Goal: Task Accomplishment & Management: Use online tool/utility

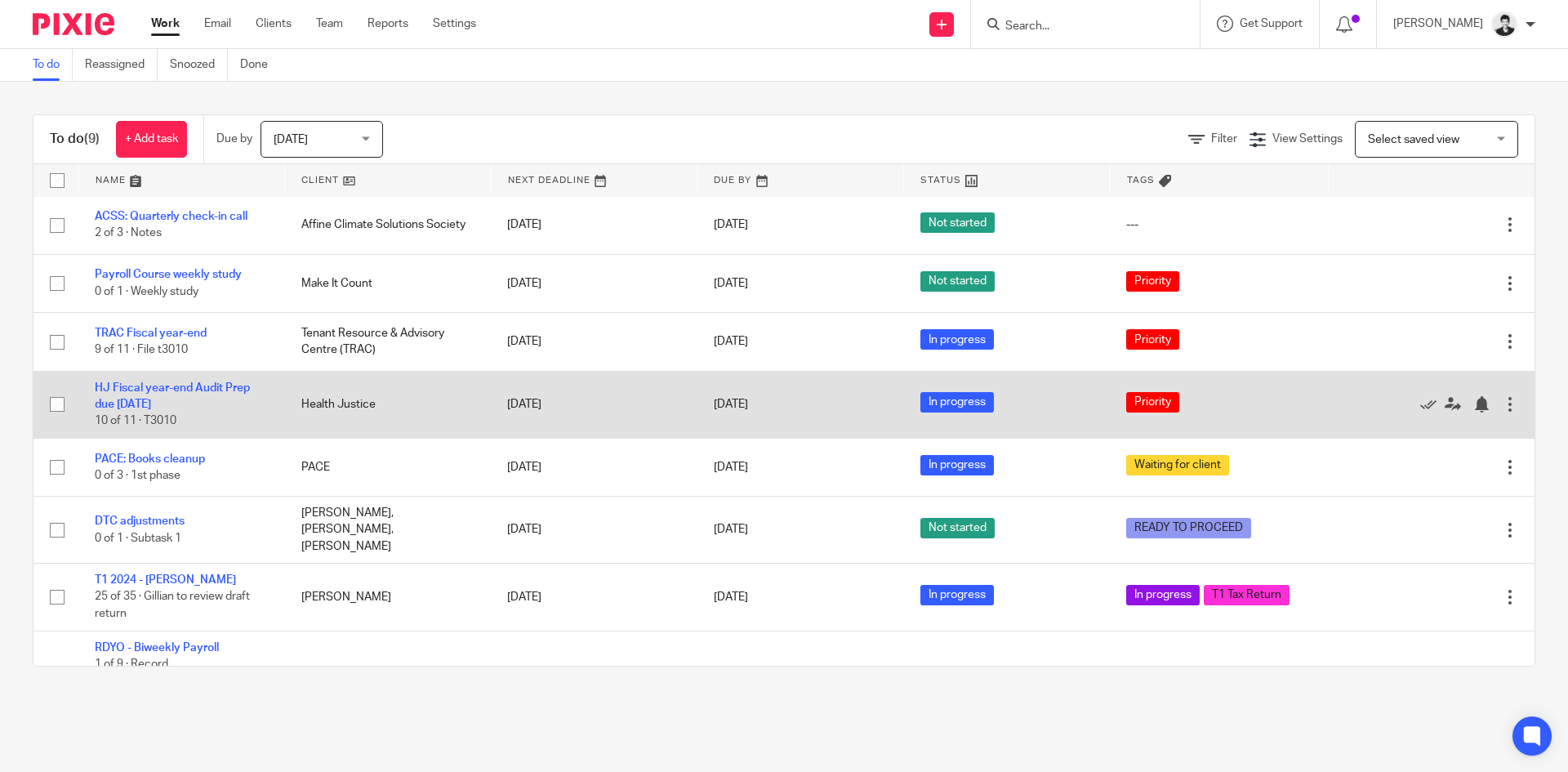
scroll to position [91, 0]
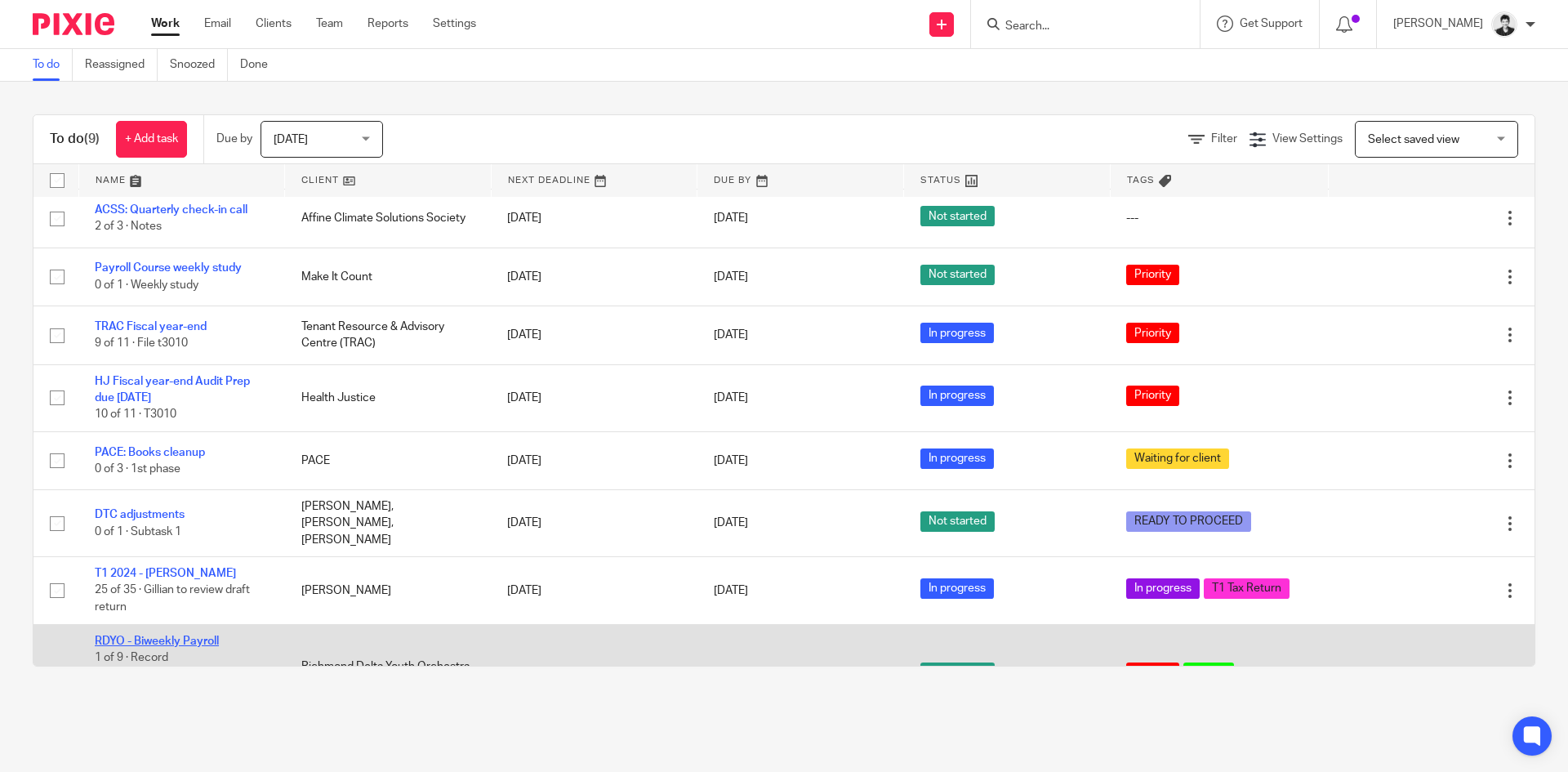
click at [195, 635] on link "RDYO - Biweekly Payroll" at bounding box center [156, 640] width 124 height 11
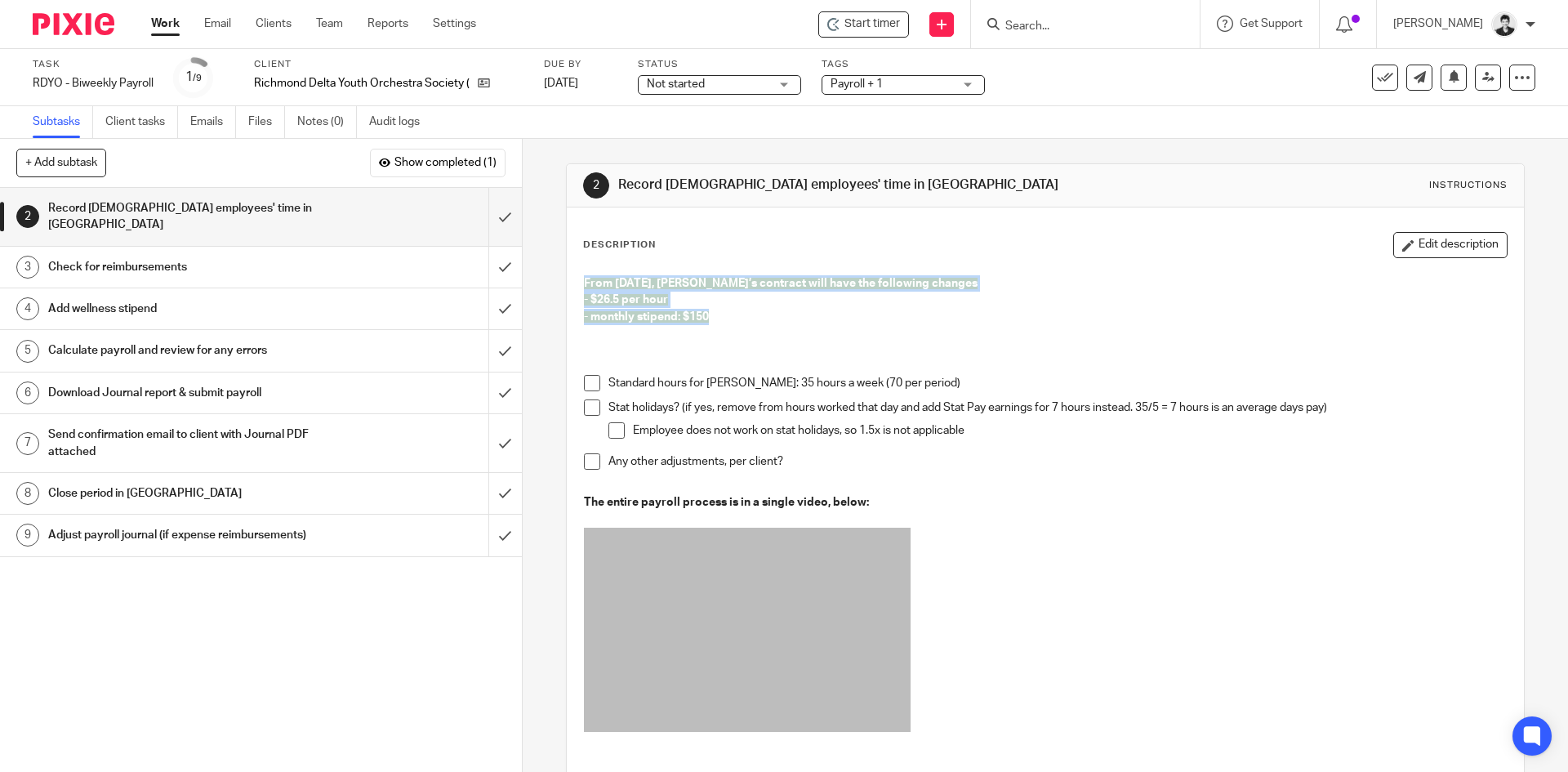
drag, startPoint x: 730, startPoint y: 319, endPoint x: 569, endPoint y: 286, distance: 164.3
click at [569, 286] on div "Description Edit description From October 1st, Loren’s contract will have the f…" at bounding box center [1044, 581] width 957 height 748
copy div "From October 1st, Loren’s contract will have the following changes - $26.5 per …"
click at [1515, 75] on icon at bounding box center [1522, 77] width 16 height 16
click at [484, 211] on input "submit" at bounding box center [260, 217] width 522 height 58
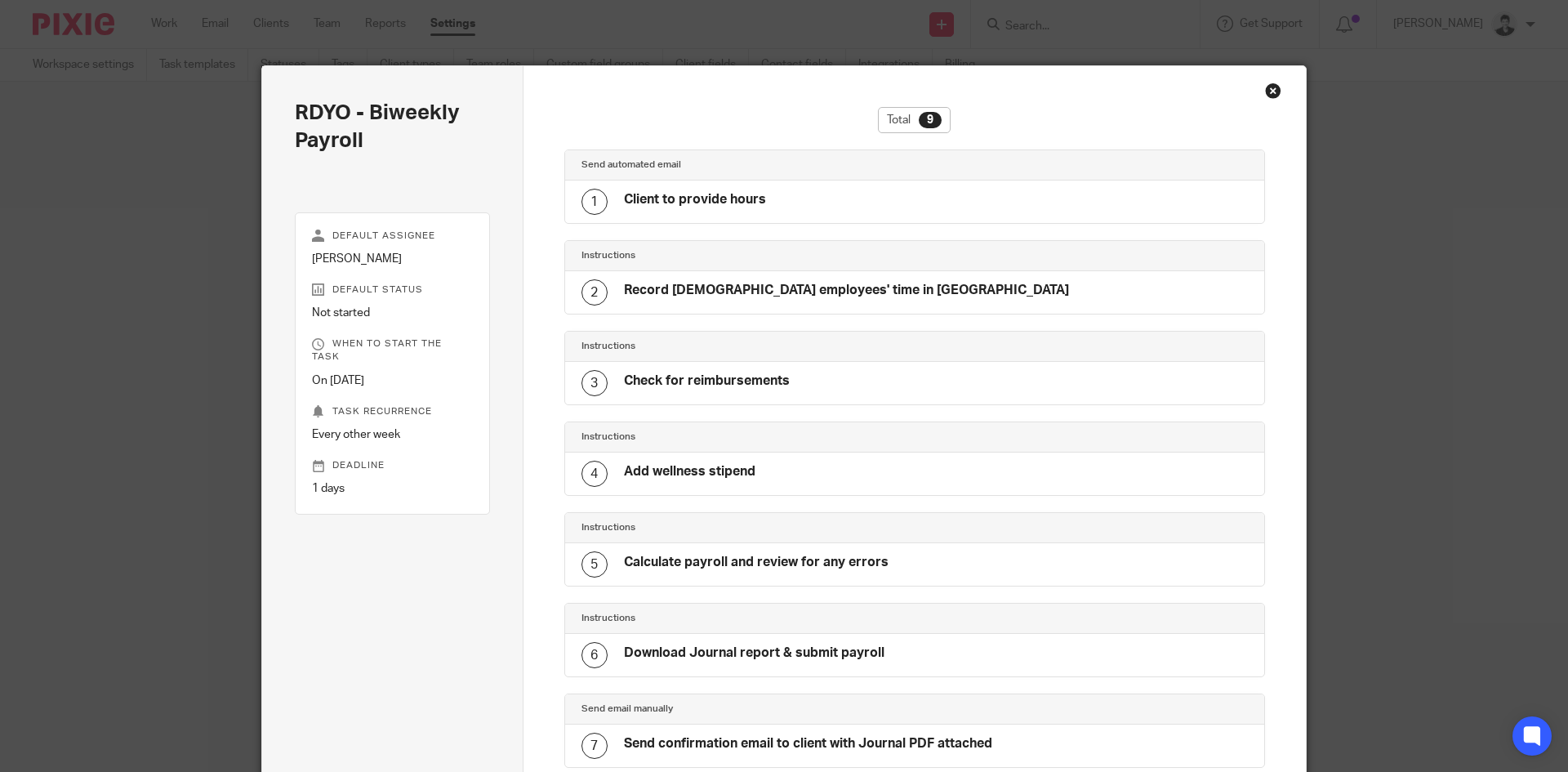
scroll to position [342, 0]
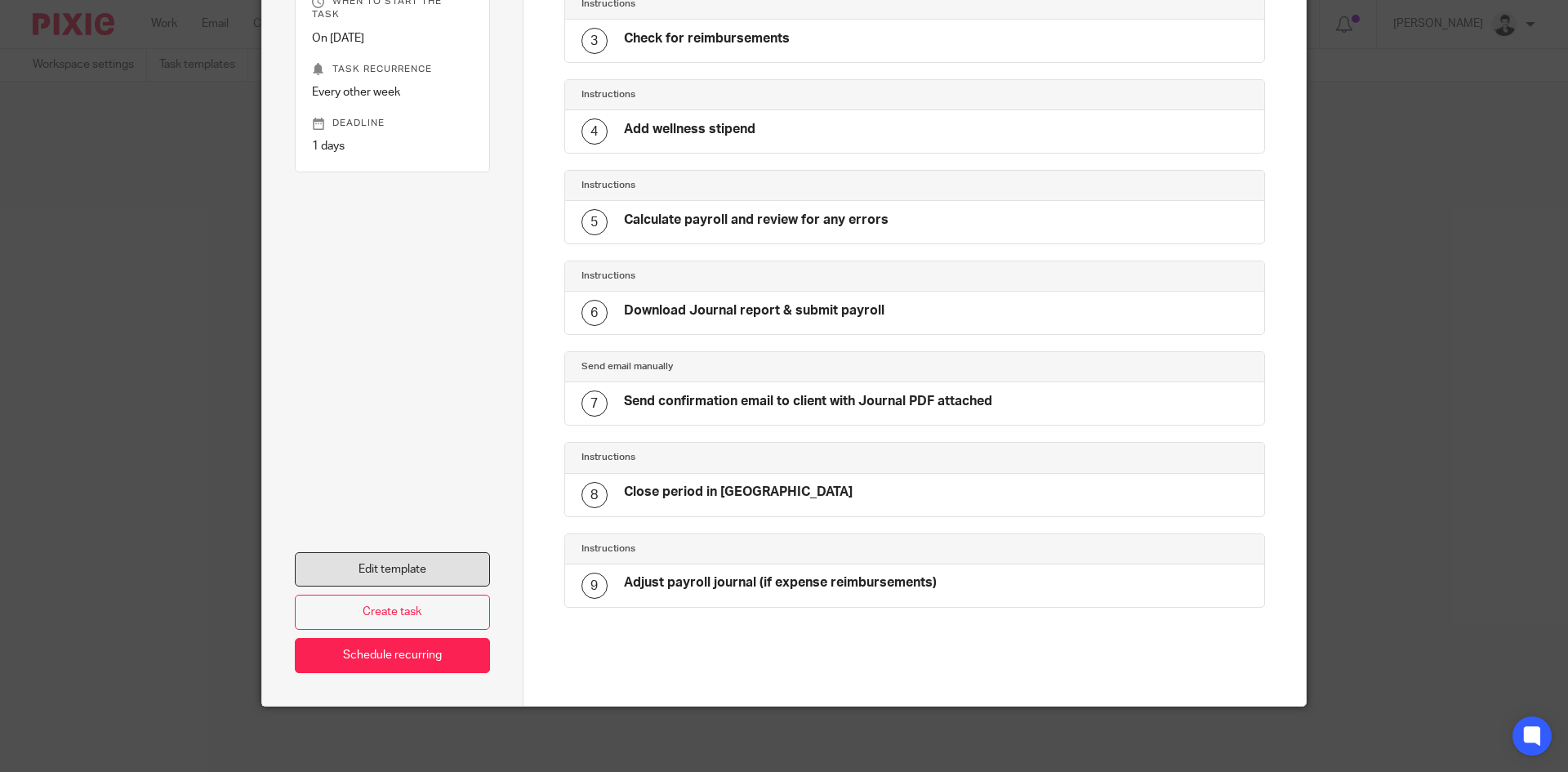
click at [320, 574] on link "Edit template" at bounding box center [392, 569] width 195 height 35
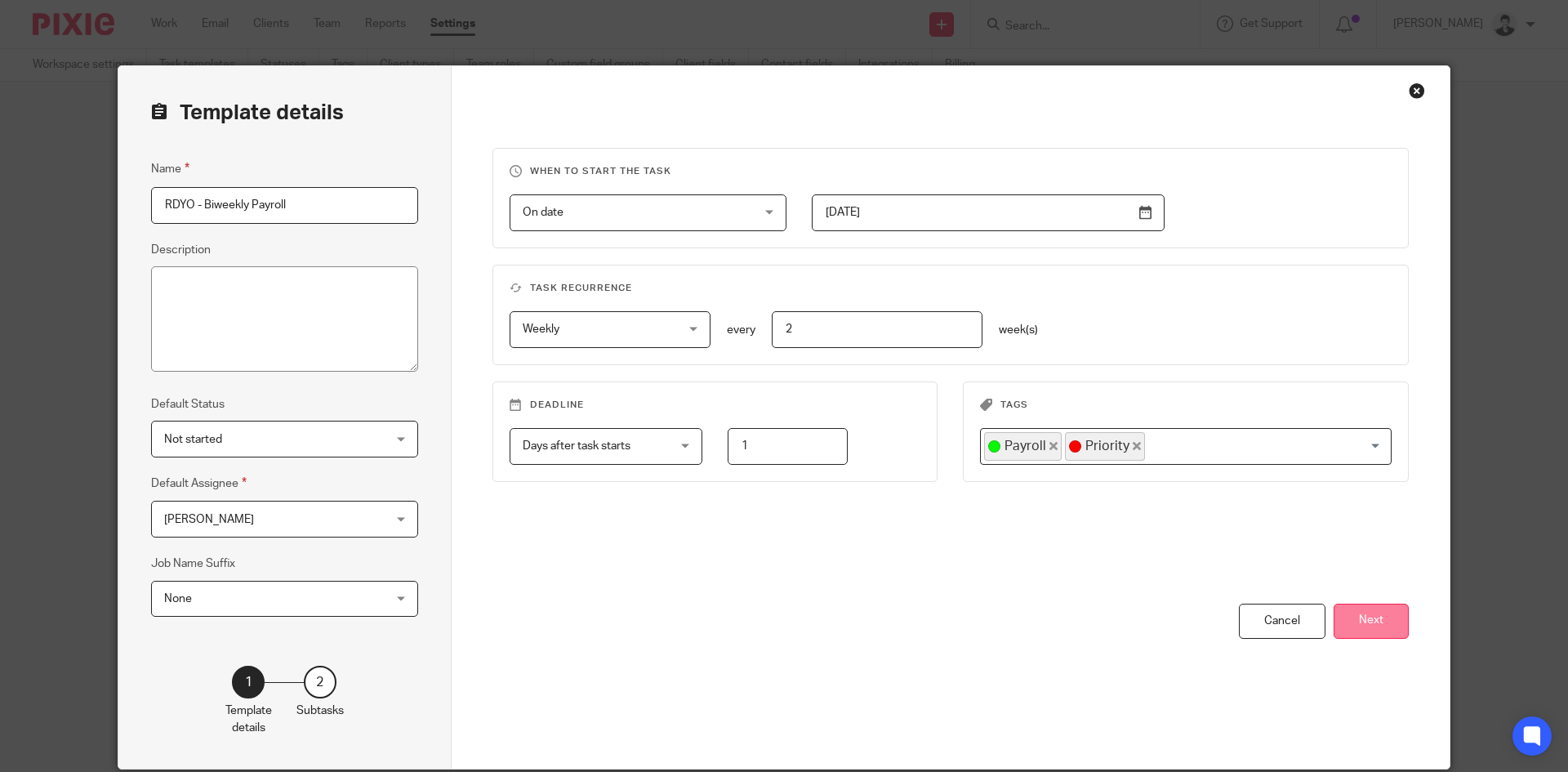
click at [1387, 608] on button "Next" at bounding box center [1371, 621] width 75 height 35
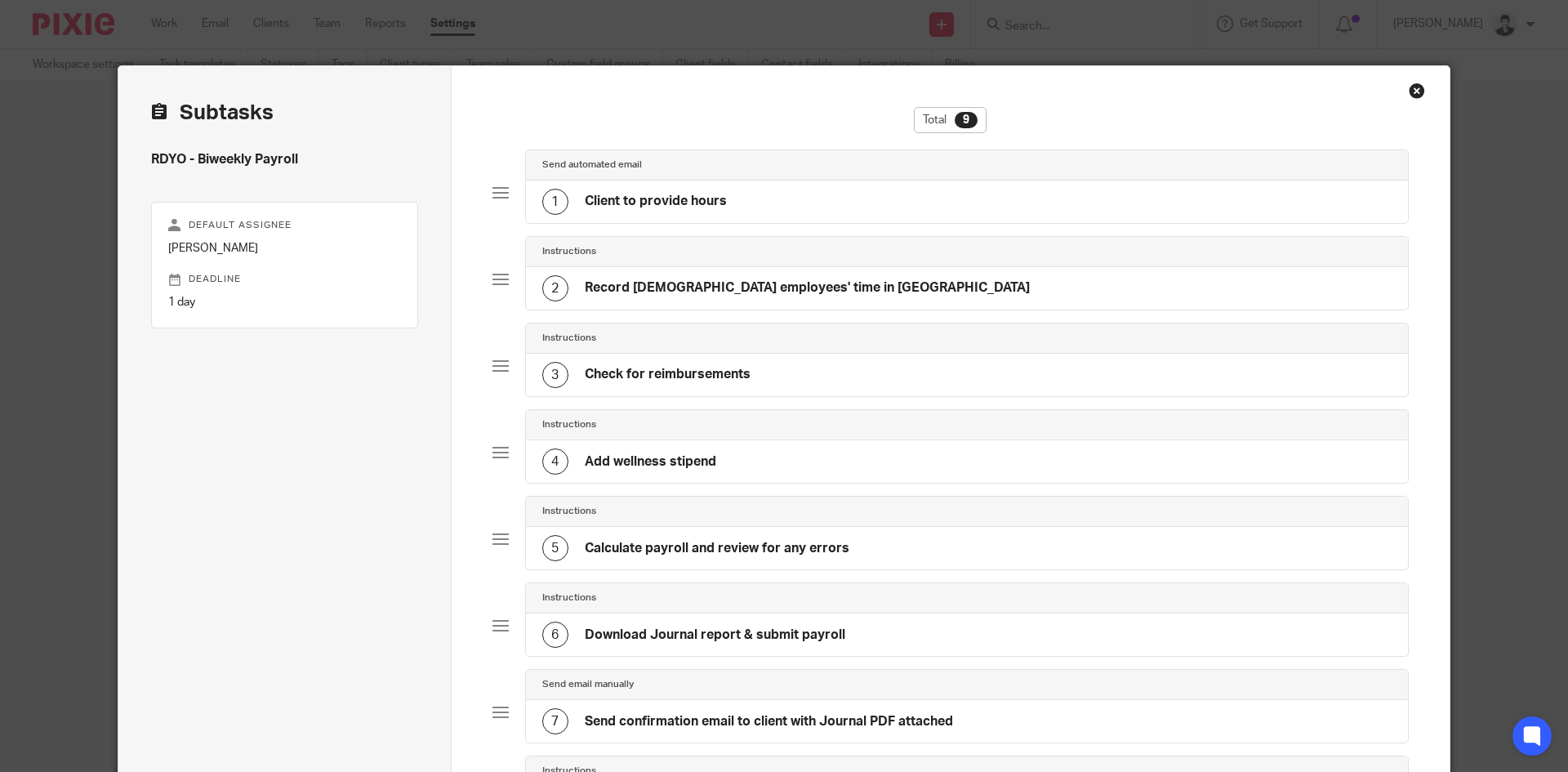
click at [825, 207] on div "1 Client to provide hours" at bounding box center [967, 201] width 883 height 42
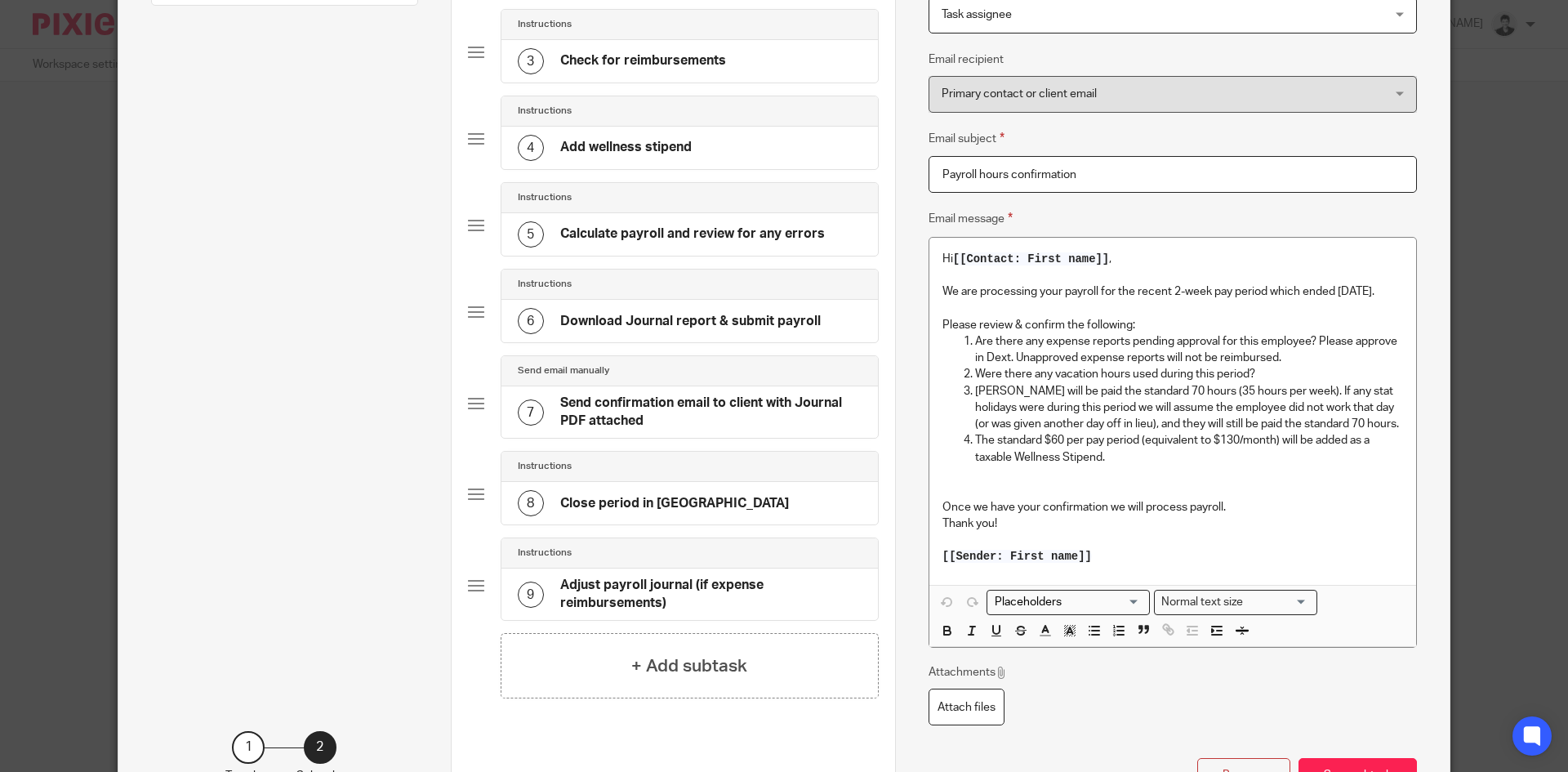
scroll to position [331, 0]
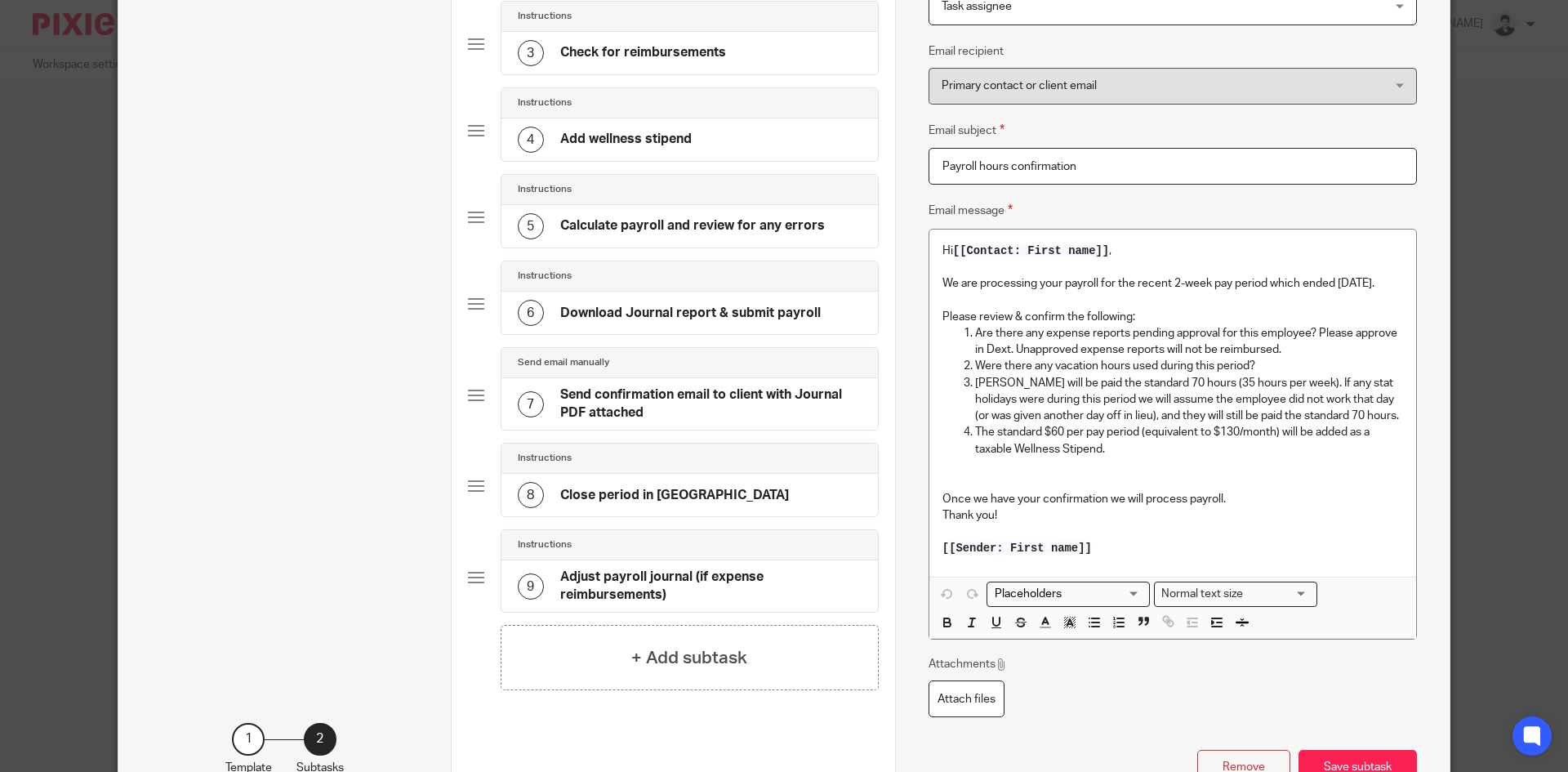
click at [1075, 299] on p at bounding box center [1173, 299] width 461 height 16
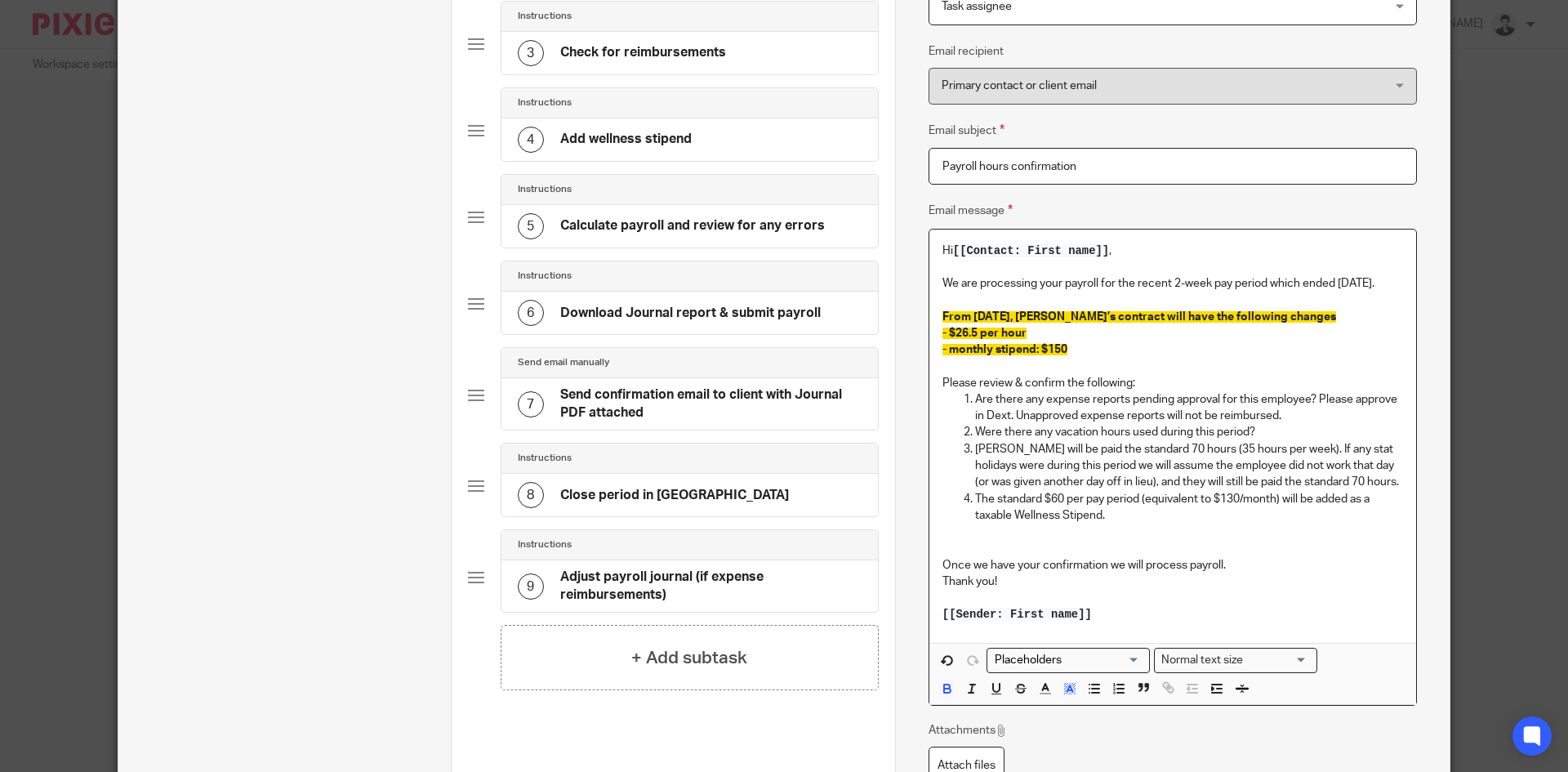
click at [1099, 345] on p "- monthly stipend: $150" at bounding box center [1173, 349] width 461 height 16
click at [1059, 499] on p "The standard $60 per pay period (equivalent to $130/month) will be added as a t…" at bounding box center [1190, 507] width 428 height 34
drag, startPoint x: 1240, startPoint y: 500, endPoint x: 1251, endPoint y: 500, distance: 11.0
click at [1251, 500] on p "The standard $69.23 per pay period (equivalent to $130/month) will be added as …" at bounding box center [1190, 507] width 428 height 34
click at [1239, 347] on span "- monthly stipend: $150 which works out to $69.23 per pay ($150 x 12 / 26 perio…" at bounding box center [1161, 349] width 438 height 11
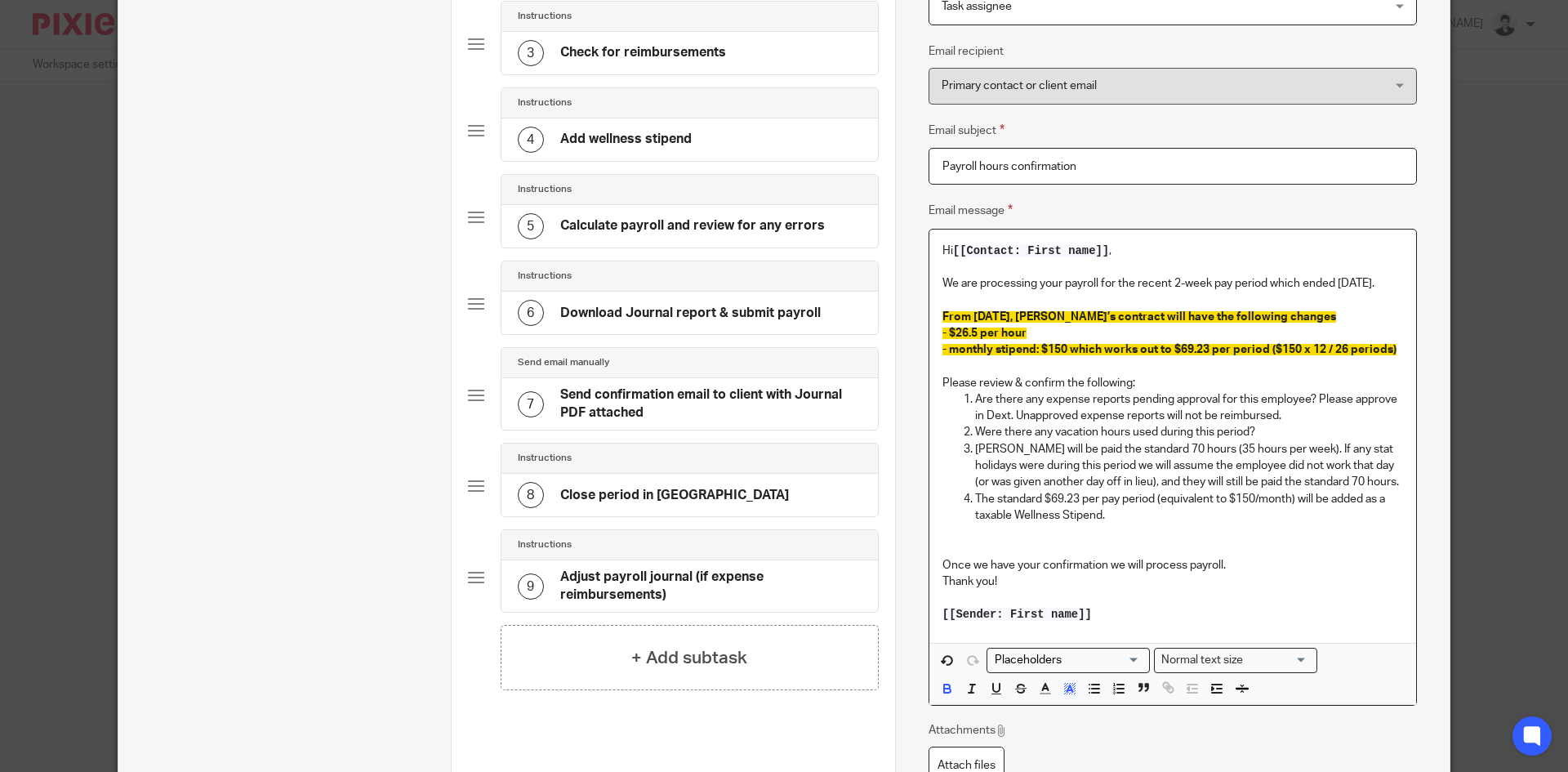
click at [1032, 335] on p "- $26.5 per hour" at bounding box center [1173, 333] width 461 height 16
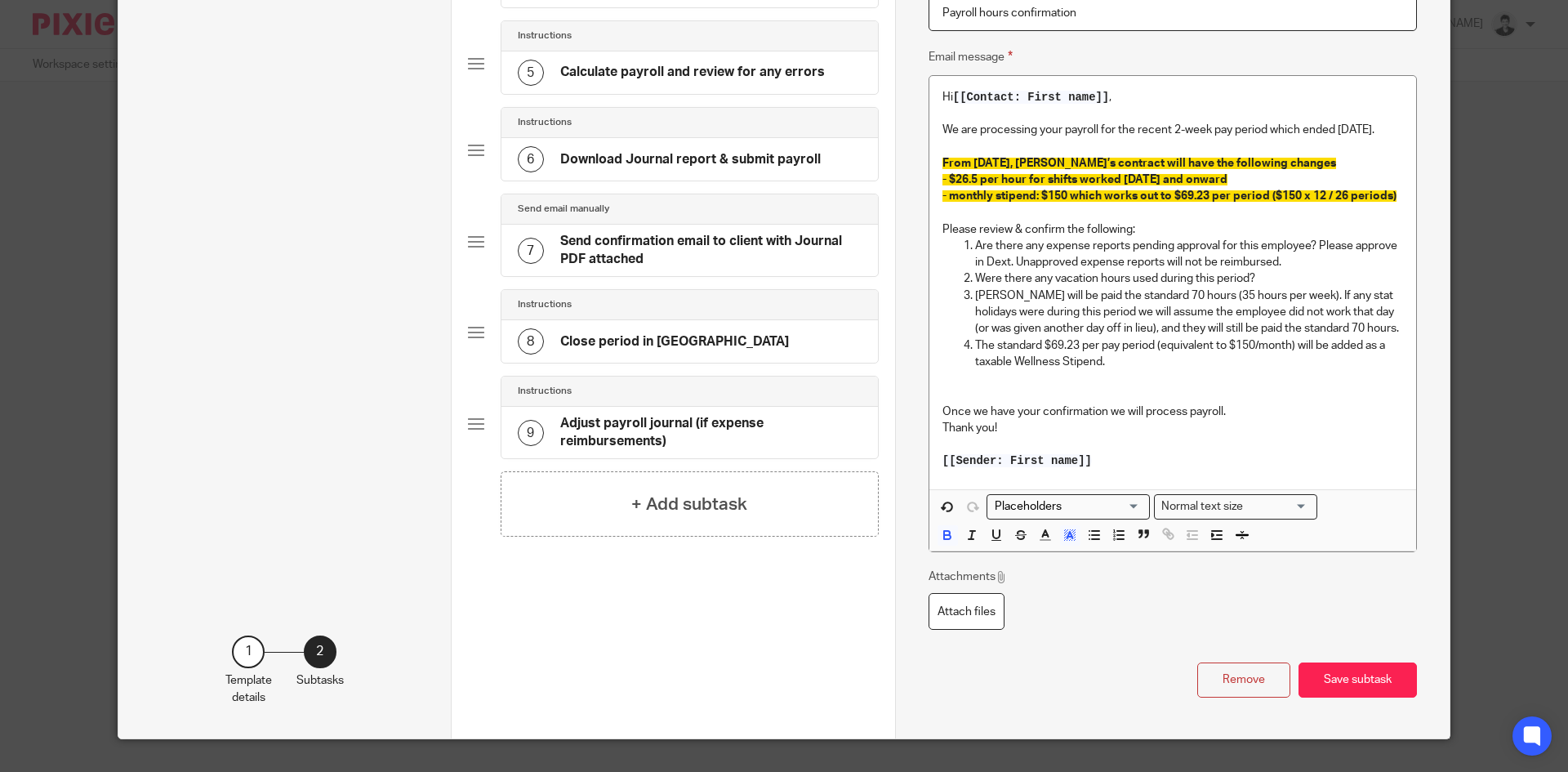
scroll to position [493, 0]
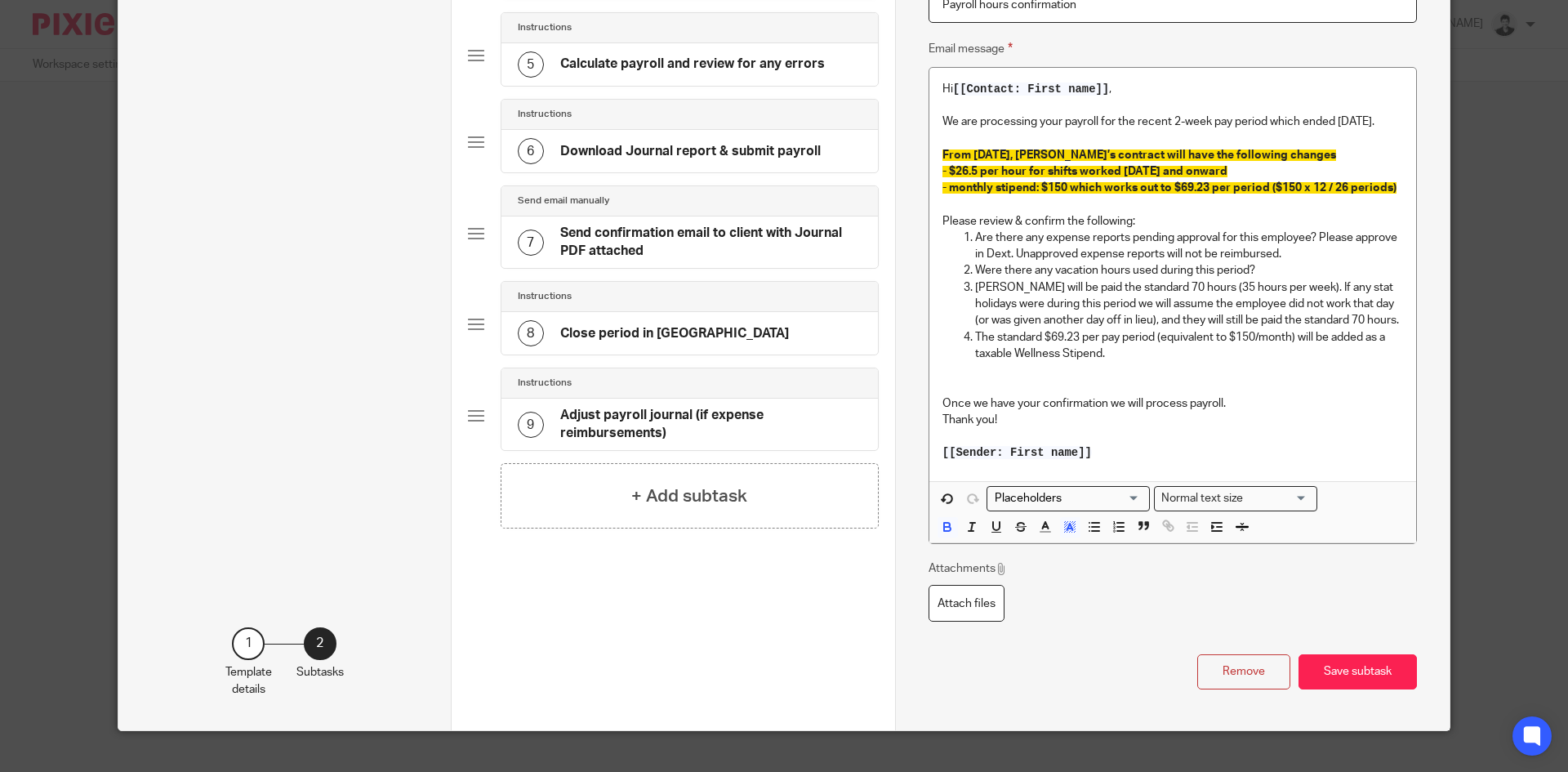
click at [1367, 319] on p "Loren will be paid the standard 70 hours (35 hours per week). If any stat holid…" at bounding box center [1190, 304] width 428 height 50
click at [777, 495] on div "+ Add subtask" at bounding box center [689, 496] width 378 height 65
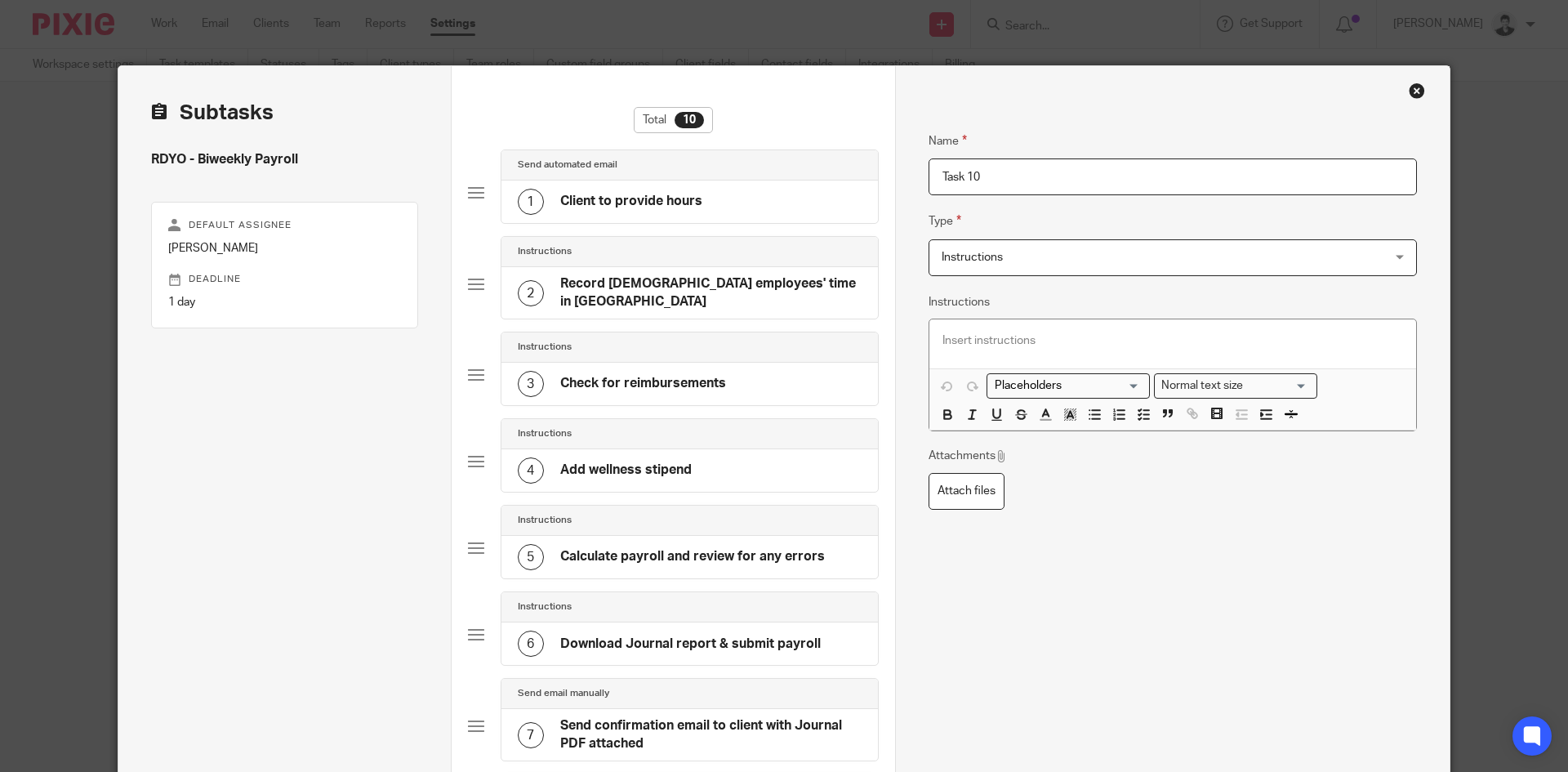
drag, startPoint x: 908, startPoint y: 145, endPoint x: 900, endPoint y: 134, distance: 13.6
click at [895, 135] on div "Name Client to provide hours Type Send automated email Send automated email Ins…" at bounding box center [1172, 628] width 554 height 1124
type input "e"
type input "Remove one-time notes from email template"
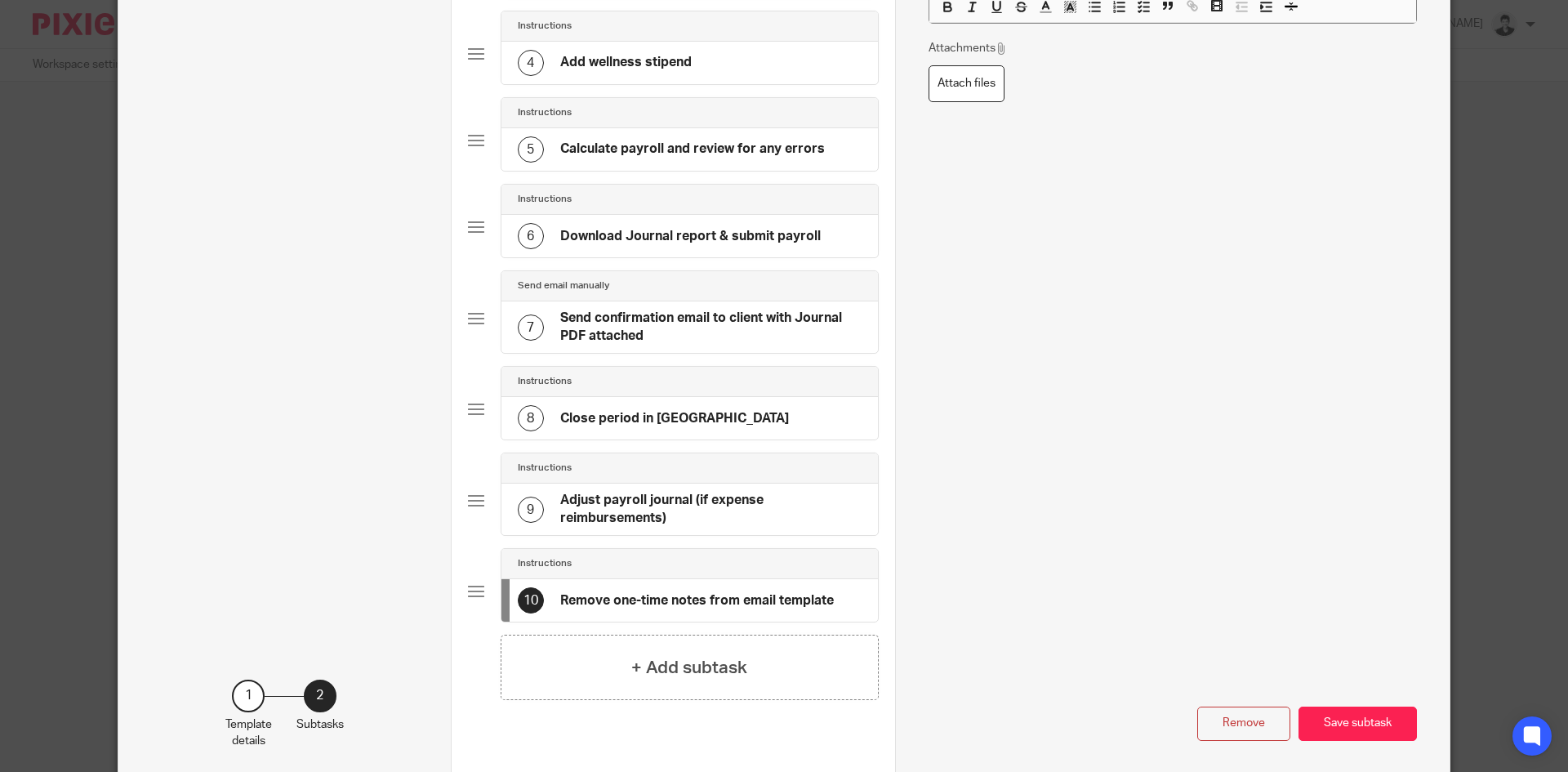
scroll to position [475, 0]
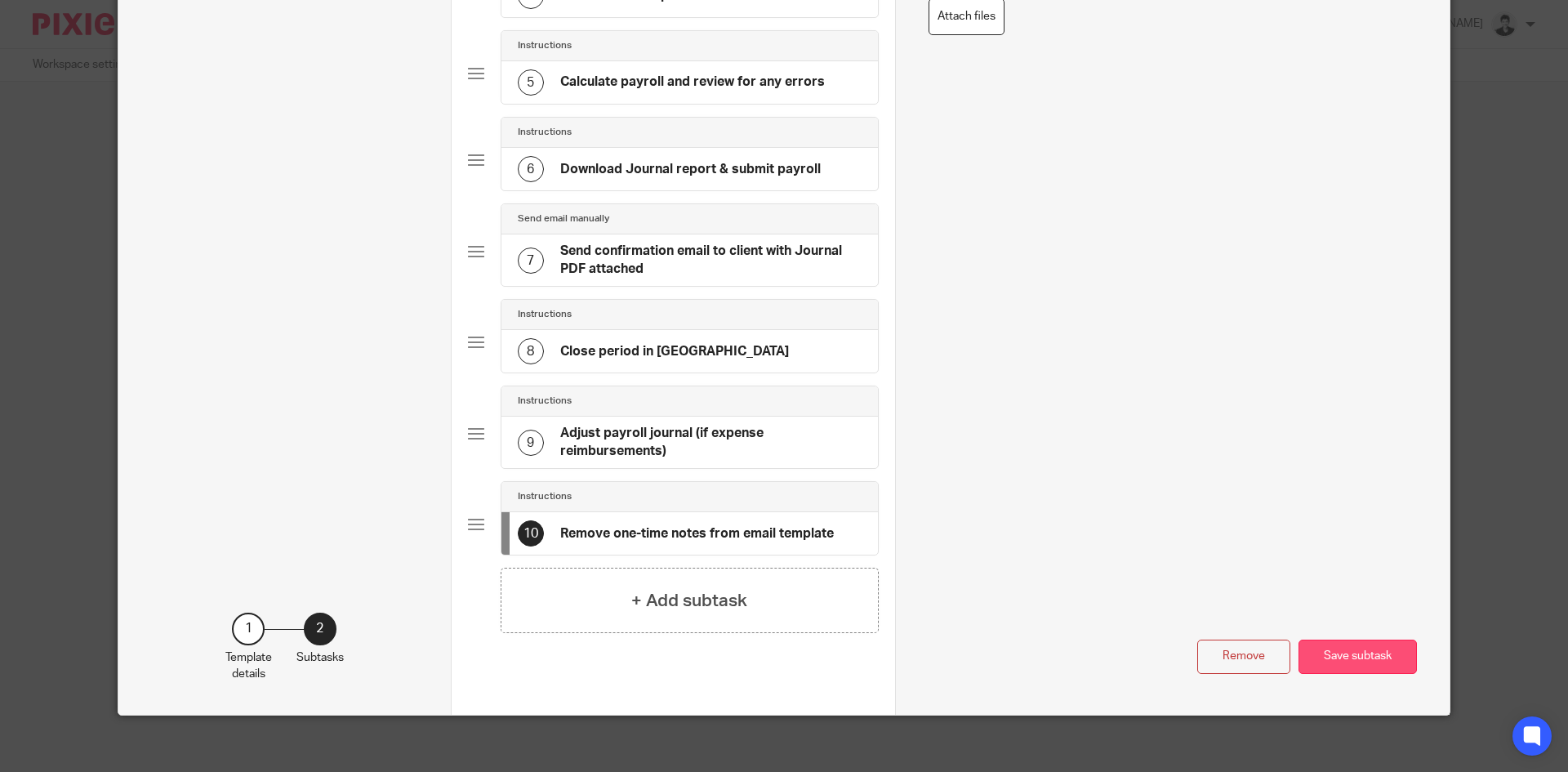
click at [1336, 640] on button "Save subtask" at bounding box center [1358, 657] width 119 height 35
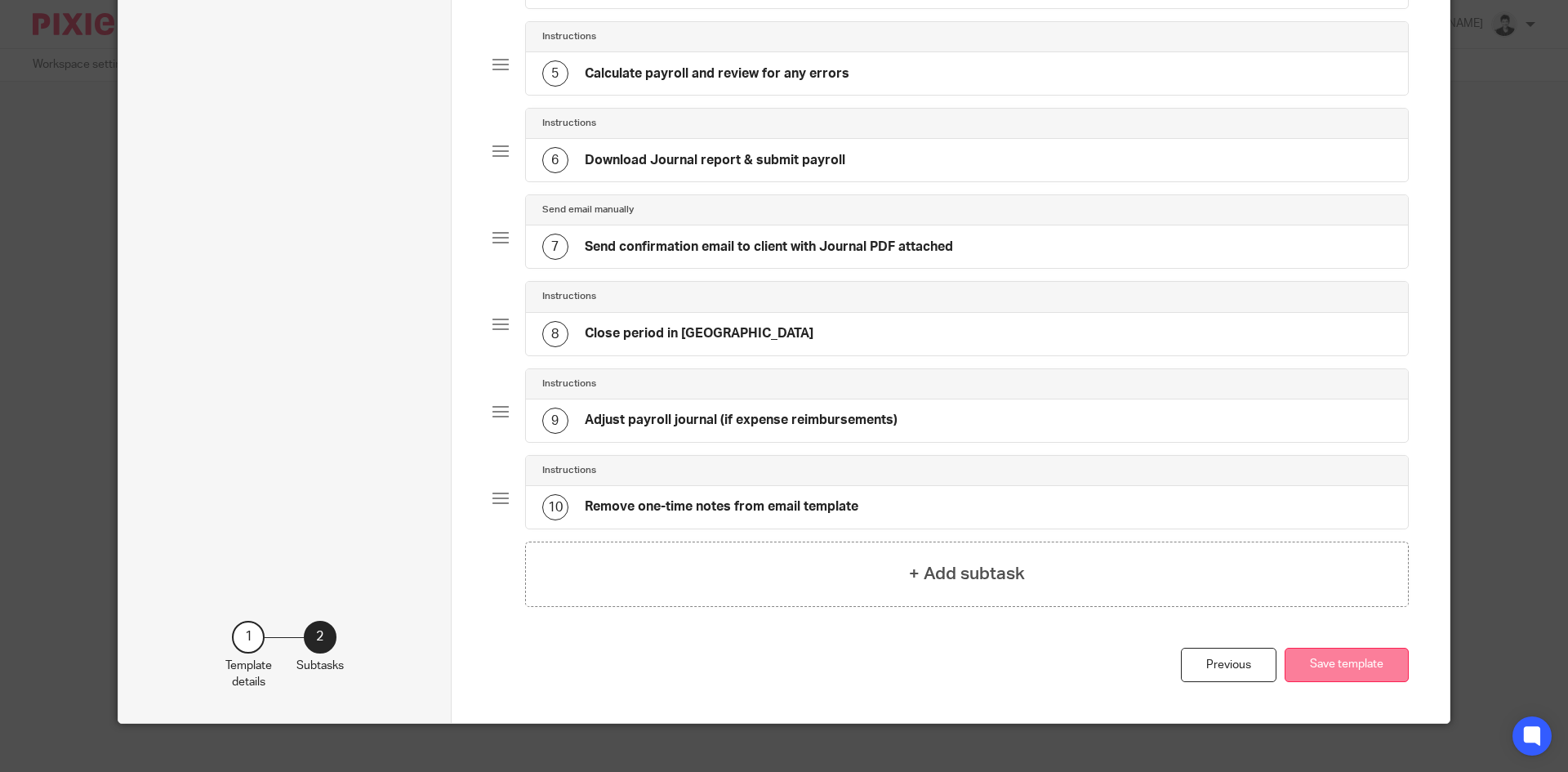
click at [1360, 656] on button "Save template" at bounding box center [1347, 665] width 124 height 35
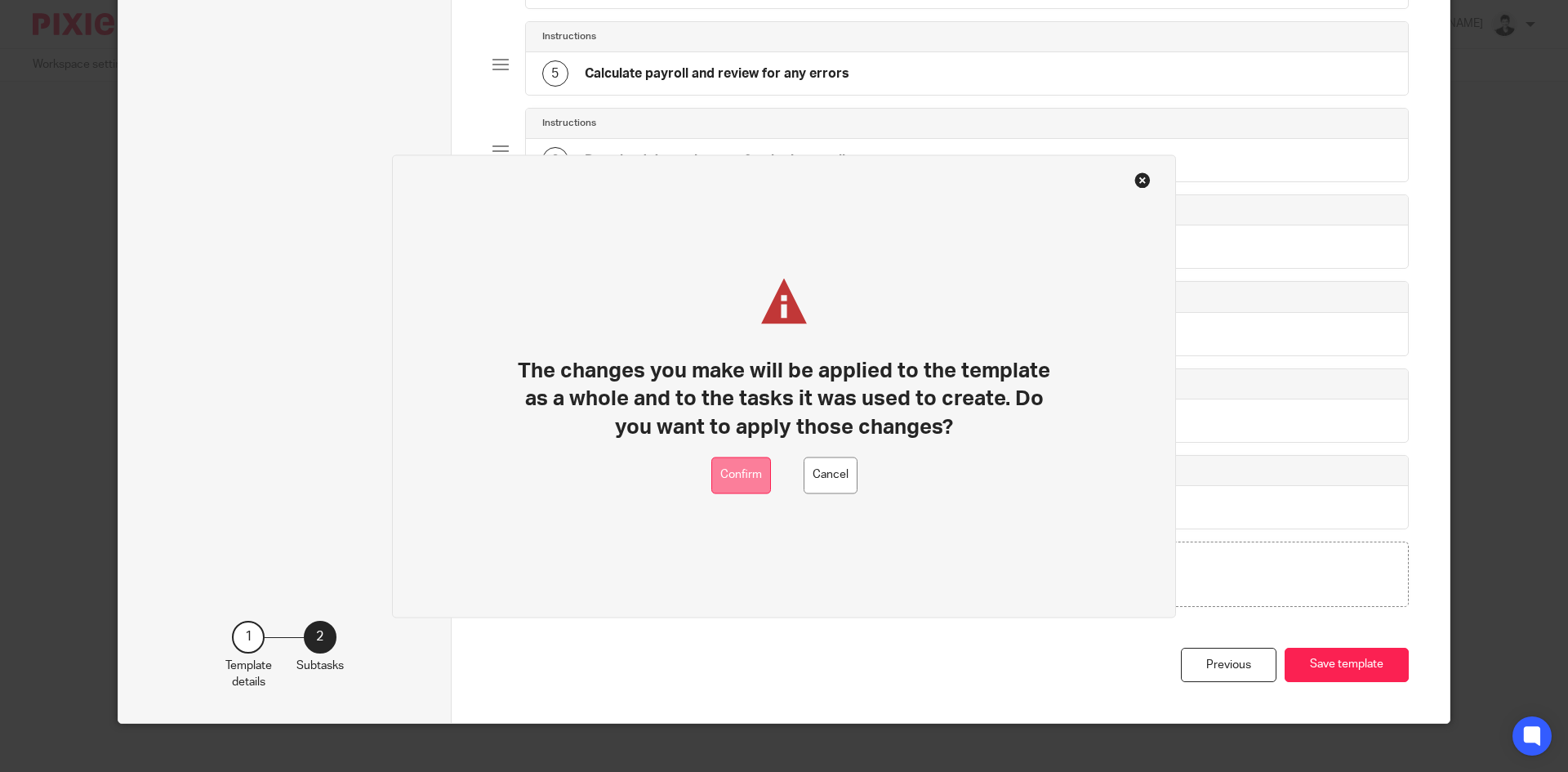
click at [769, 475] on button "Confirm" at bounding box center [741, 475] width 59 height 37
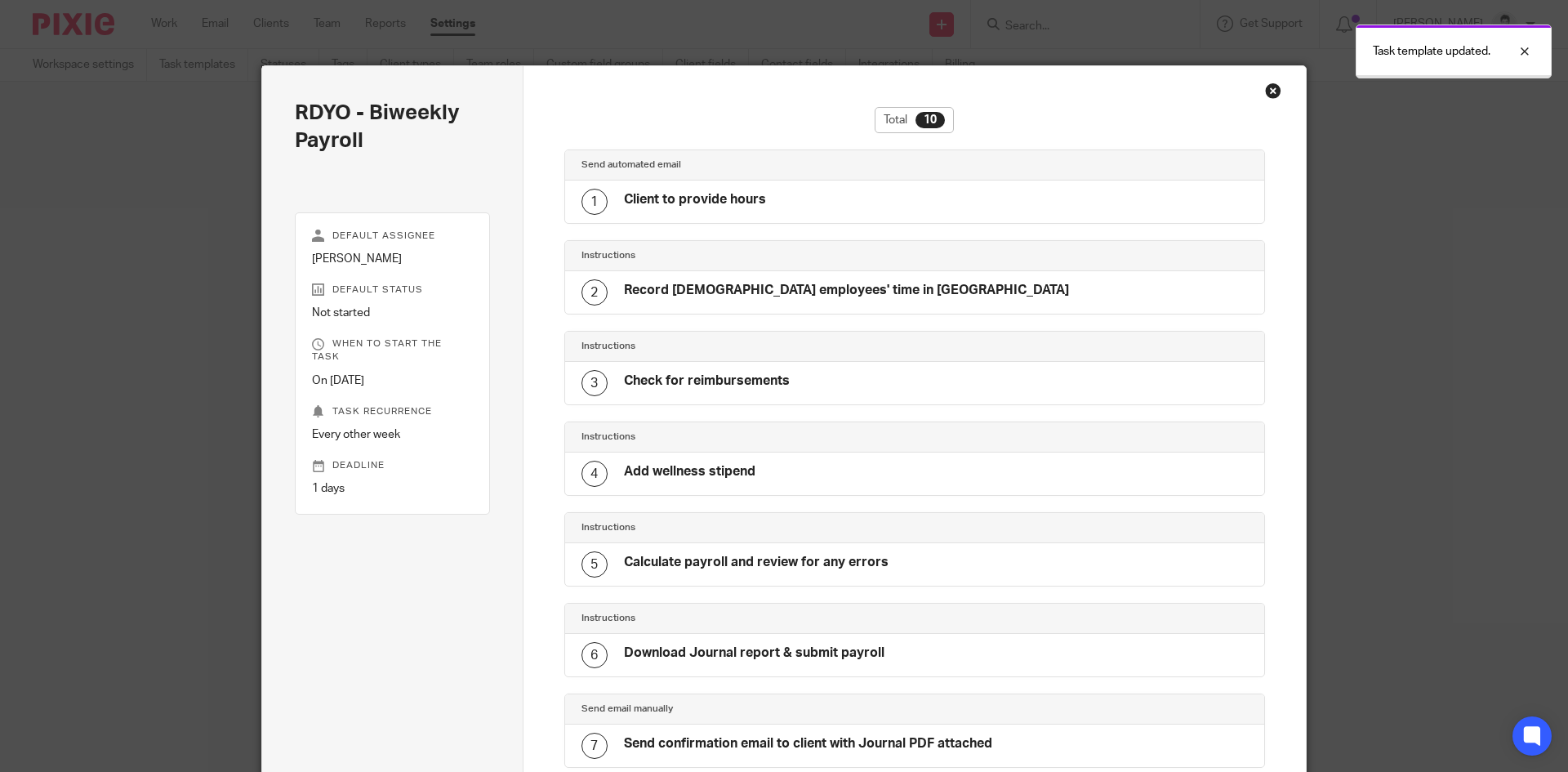
scroll to position [433, 0]
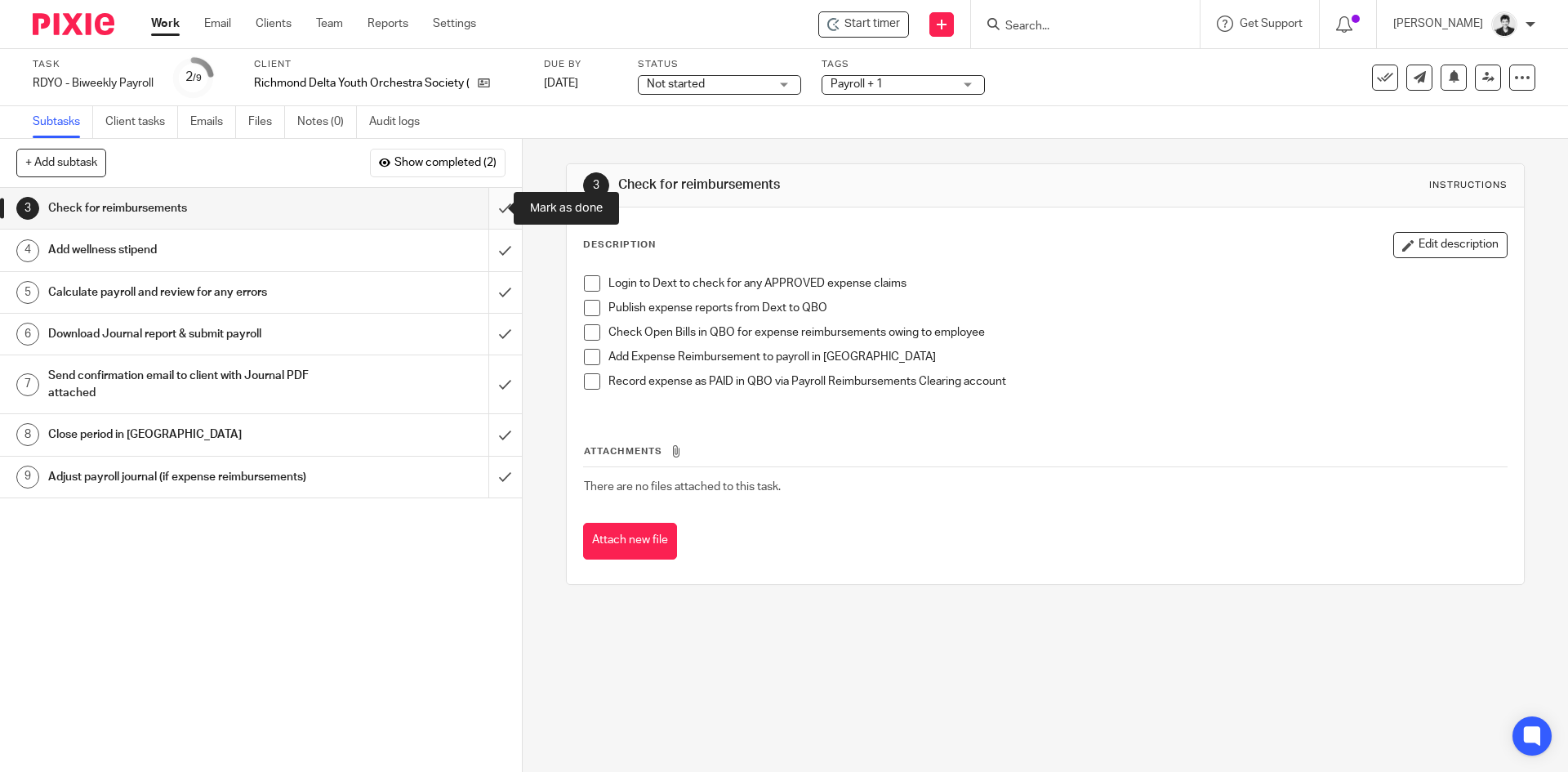
click at [487, 205] on input "submit" at bounding box center [260, 209] width 522 height 41
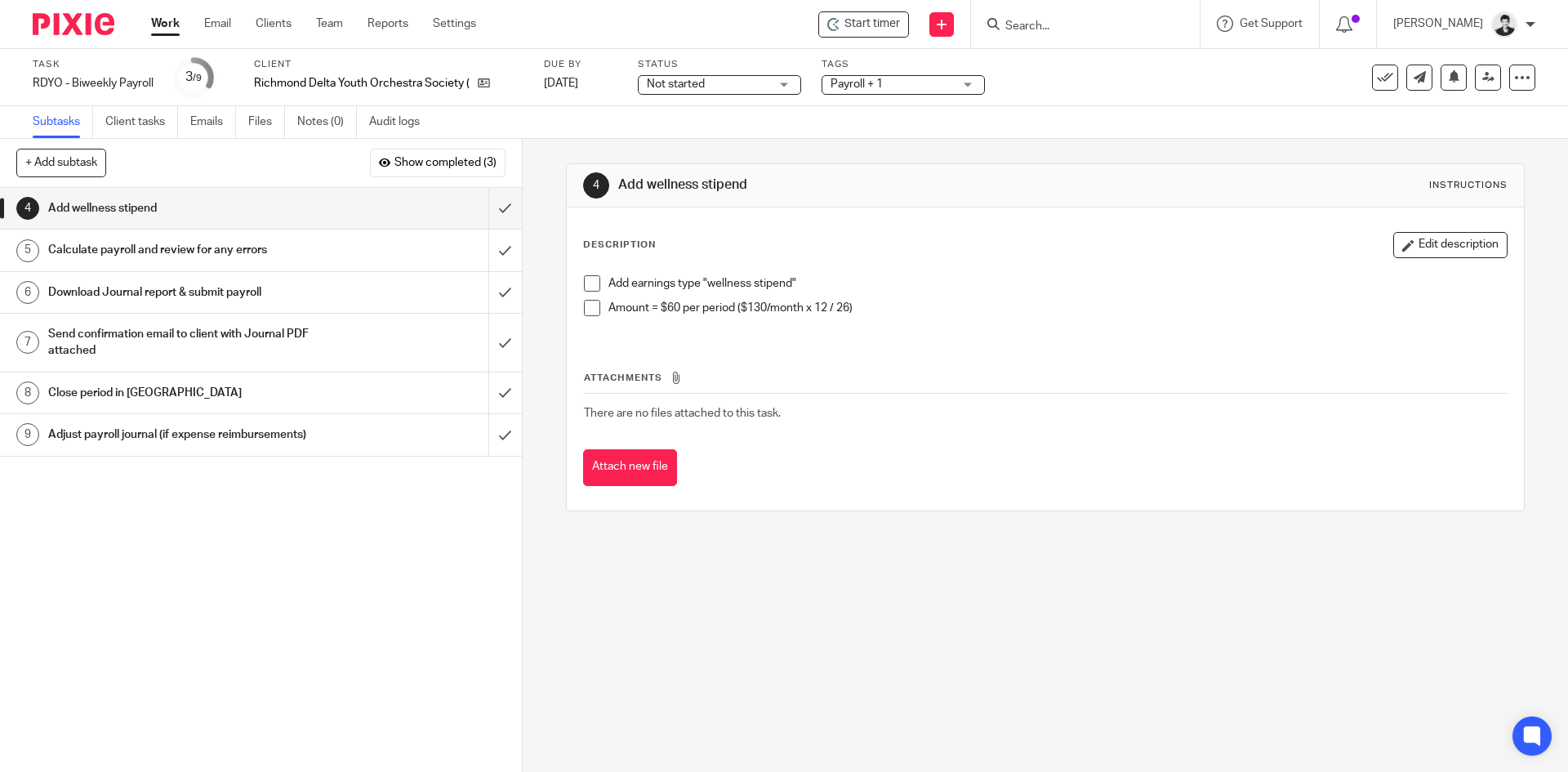
drag, startPoint x: 1045, startPoint y: 457, endPoint x: 1050, endPoint y: 449, distance: 9.4
click at [1049, 455] on div "Attach new file" at bounding box center [1044, 468] width 924 height 37
click at [499, 205] on input "submit" at bounding box center [260, 209] width 522 height 41
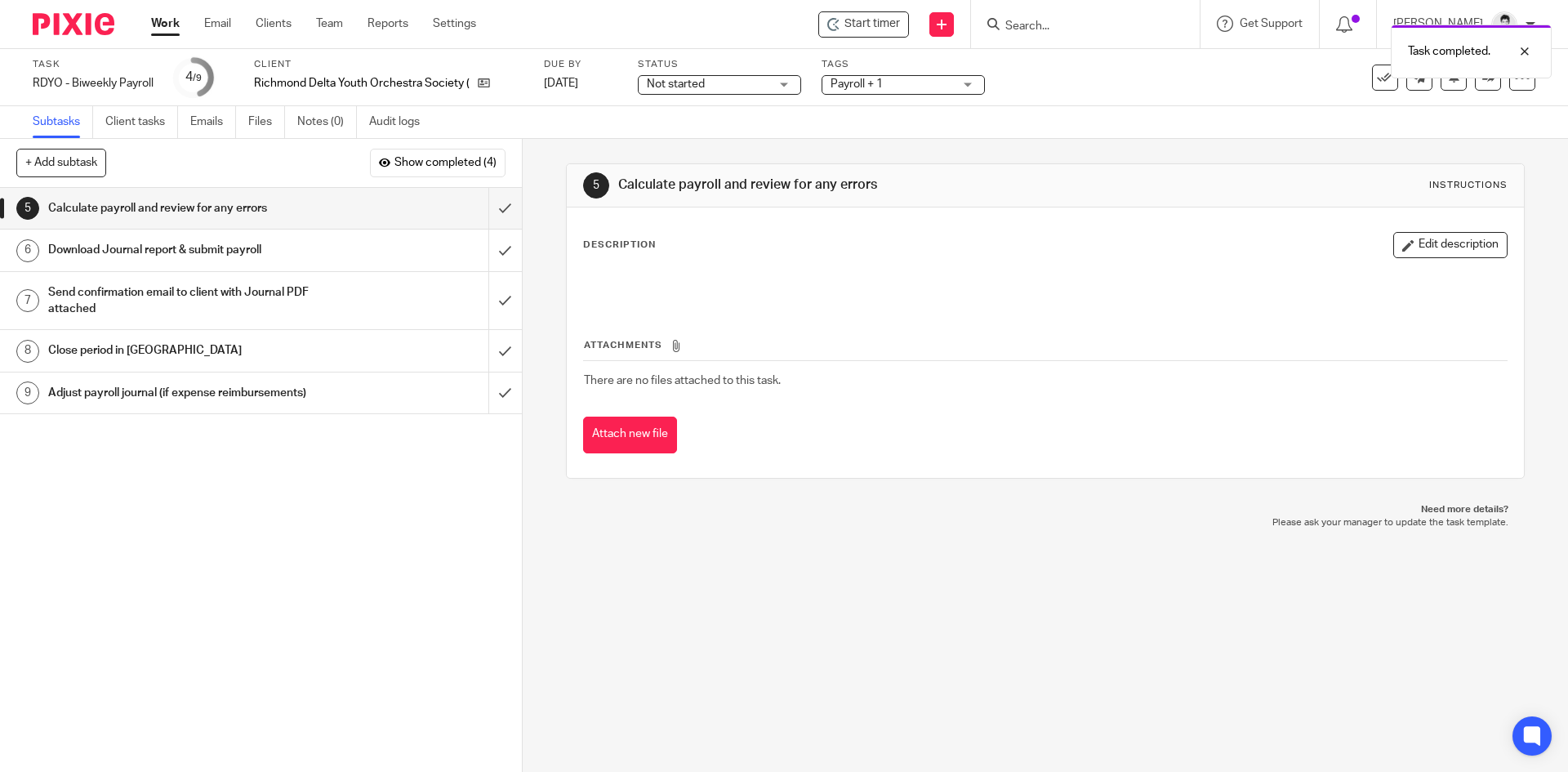
click at [1038, 615] on div "5 Calculate payroll and review for any errors Instructions Description Edit des…" at bounding box center [1045, 456] width 1045 height 633
click at [487, 208] on input "submit" at bounding box center [260, 209] width 522 height 41
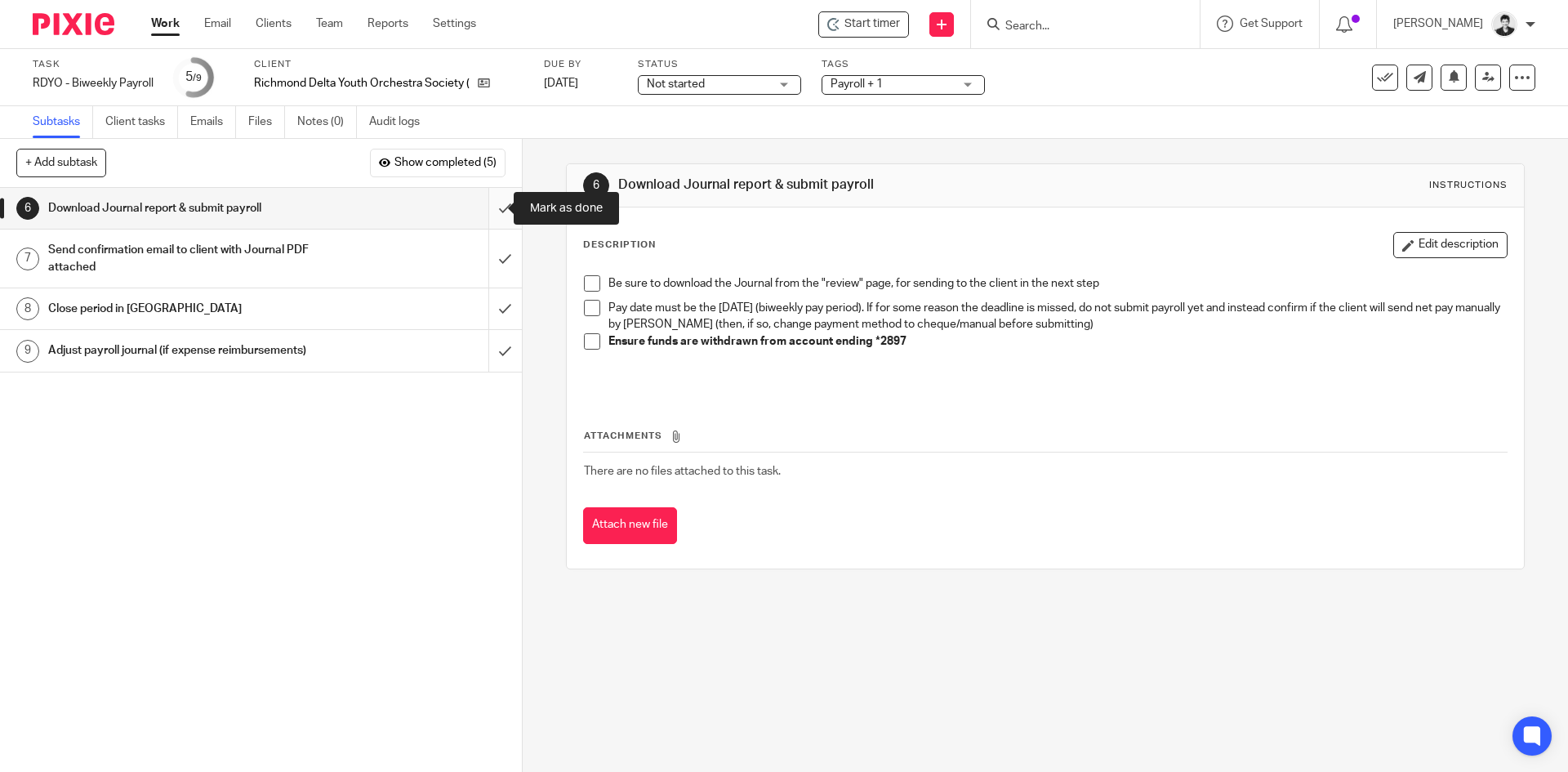
click at [498, 202] on input "submit" at bounding box center [260, 209] width 522 height 41
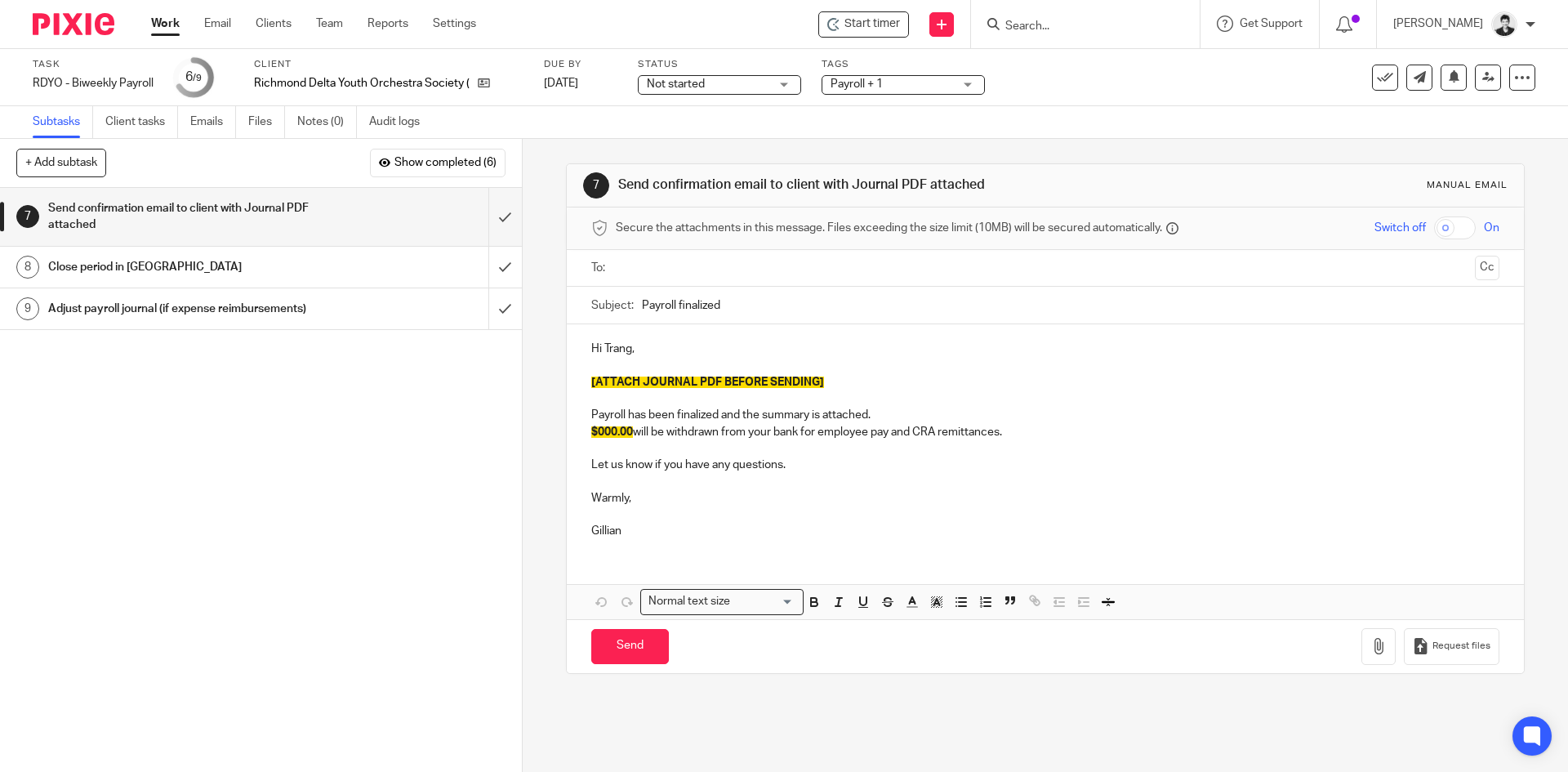
click at [693, 274] on input "text" at bounding box center [1044, 268] width 846 height 19
drag, startPoint x: 1017, startPoint y: 435, endPoint x: 584, endPoint y: 412, distance: 433.6
click at [584, 412] on div "Hi Trang, [ATTACH JOURNAL PDF BEFORE SENDING] Payroll has been finalized and th…" at bounding box center [1044, 441] width 957 height 227
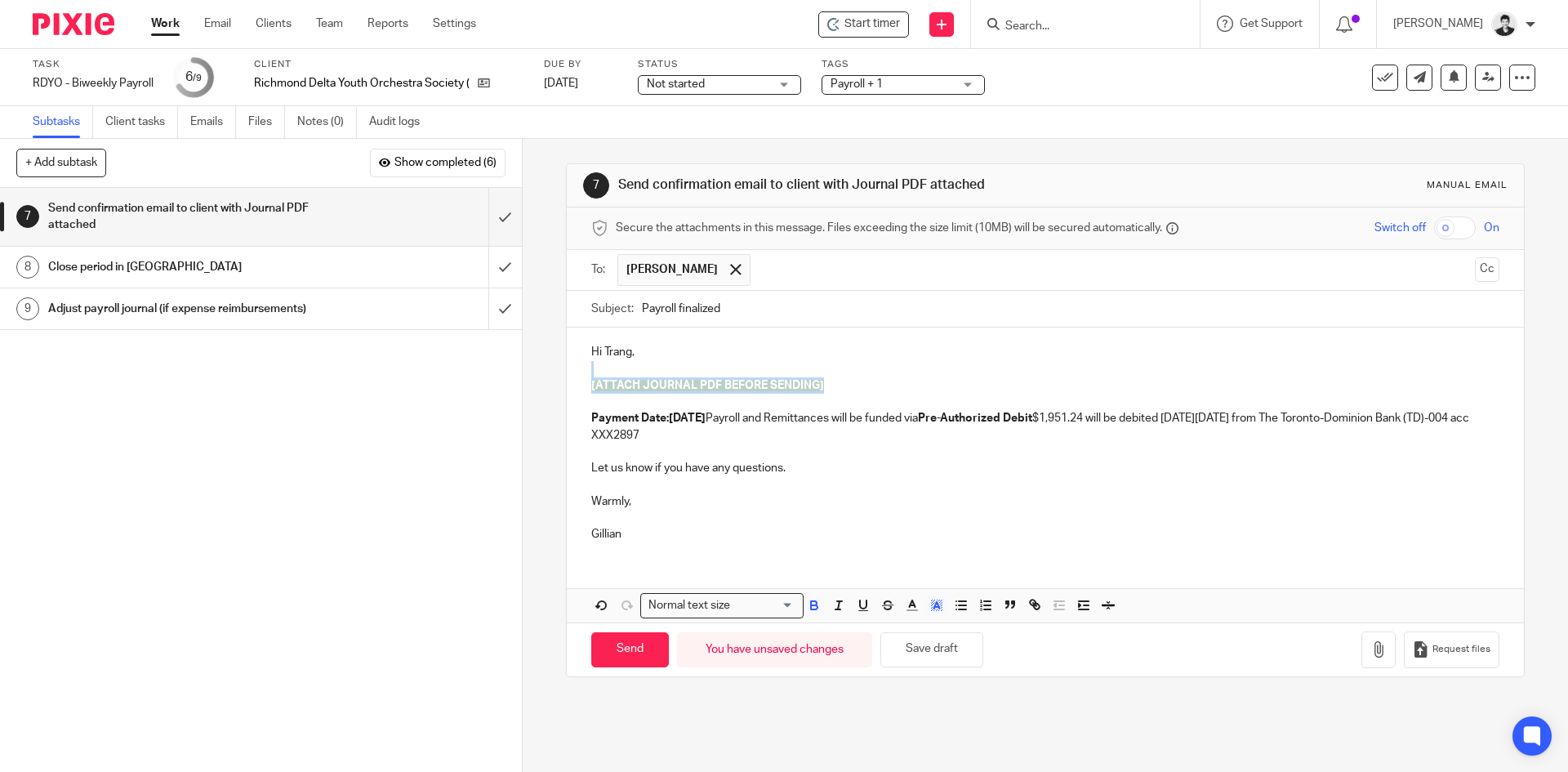
drag, startPoint x: 844, startPoint y: 381, endPoint x: 573, endPoint y: 375, distance: 271.1
click at [573, 375] on div "Hi Trang, [ATTACH JOURNAL PDF BEFORE SENDING] Payment Date:Friday September 26,…" at bounding box center [1044, 441] width 957 height 227
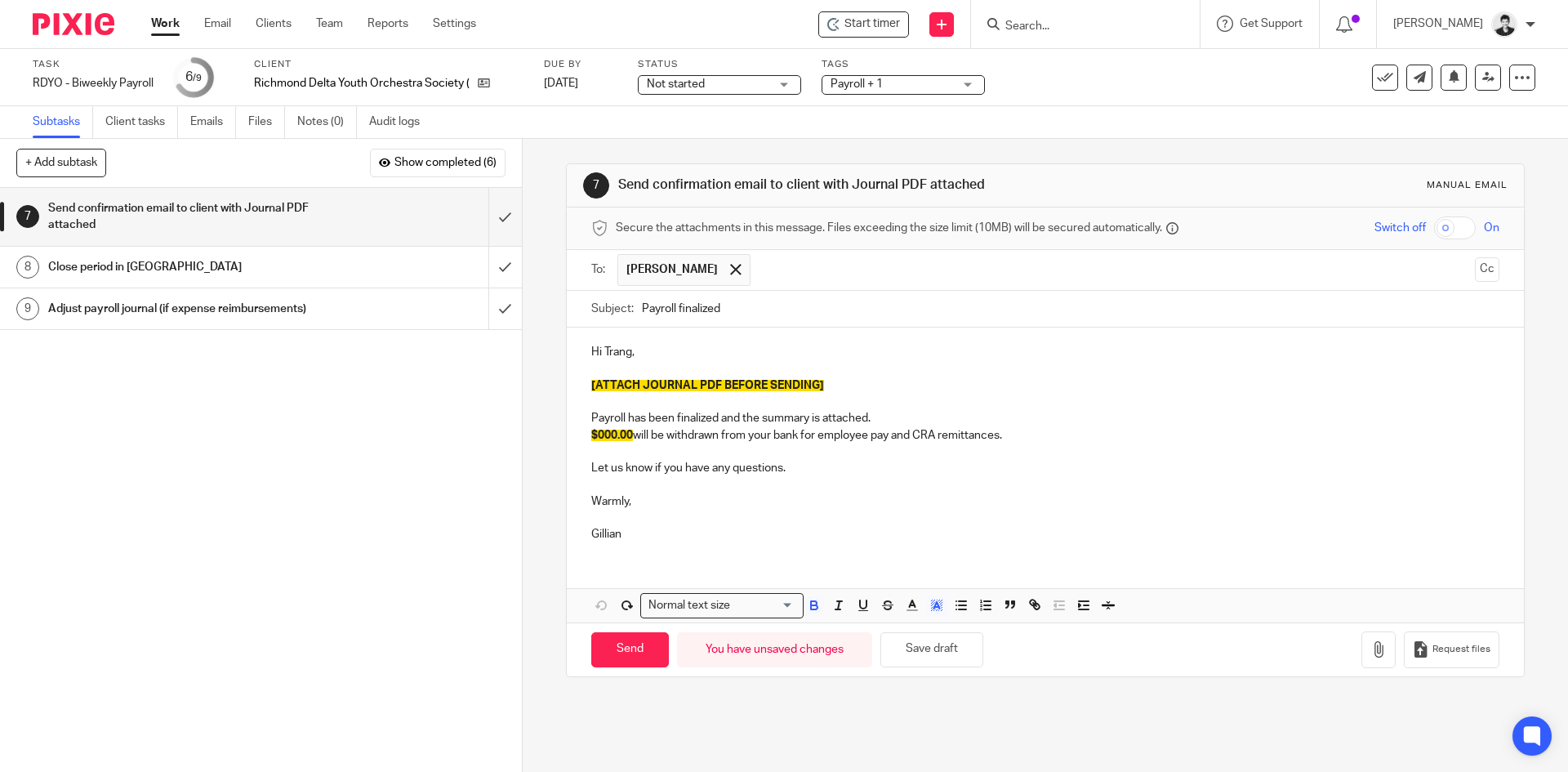
click at [1031, 437] on p "$000.00 will be withdrawn from your bank for employee pay and CRA remittances." at bounding box center [1045, 435] width 908 height 16
drag, startPoint x: 1040, startPoint y: 436, endPoint x: 586, endPoint y: 437, distance: 454.0
click at [591, 437] on p "$000.00 will be withdrawn from your bank for employee pay and CRA remittances." at bounding box center [1045, 435] width 908 height 16
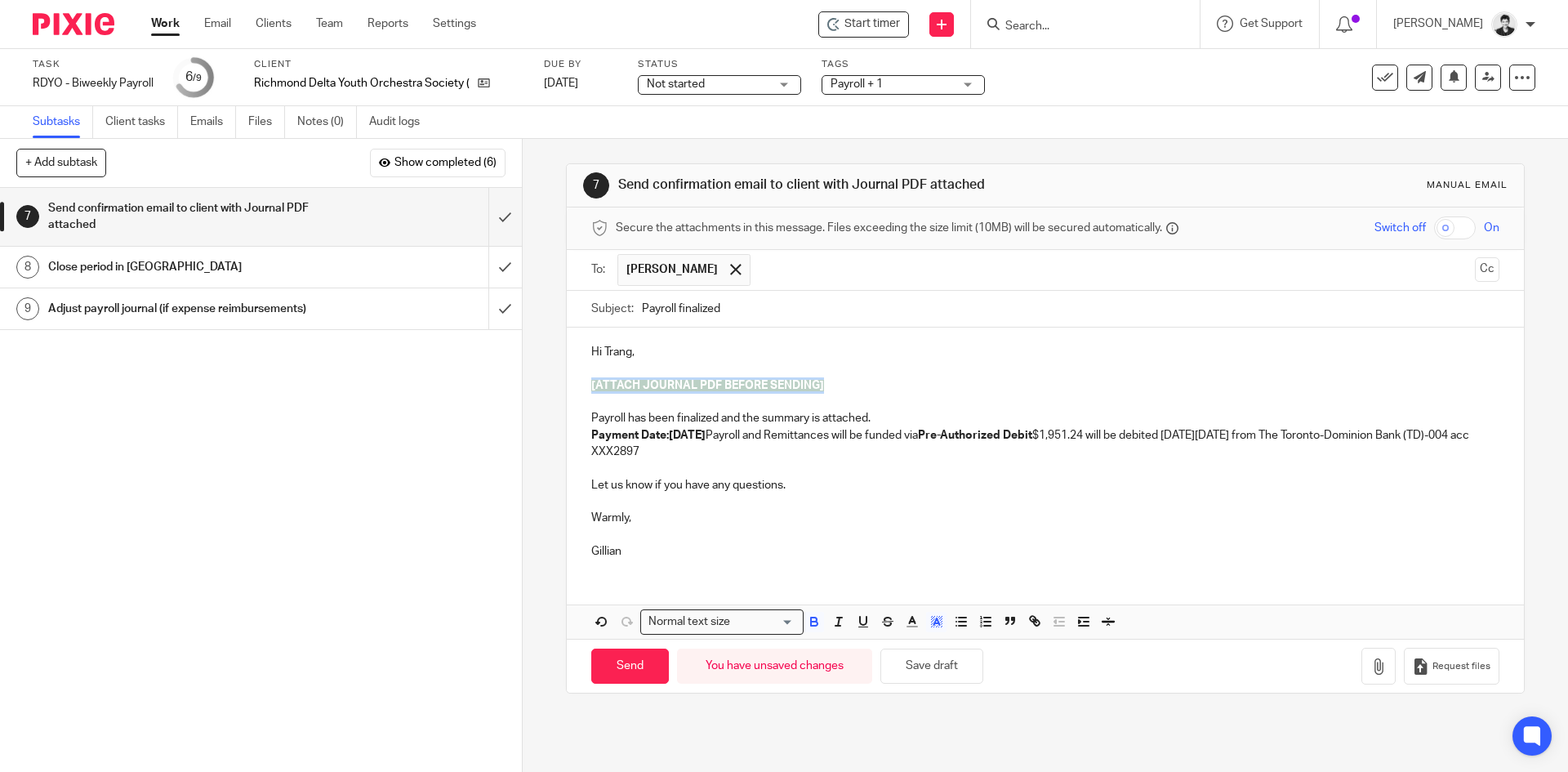
drag, startPoint x: 839, startPoint y: 389, endPoint x: 597, endPoint y: 387, distance: 242.0
click at [580, 389] on div "Hi Trang, [ATTACH JOURNAL PDF BEFORE SENDING] Payroll has been finalized and th…" at bounding box center [1044, 449] width 957 height 243
click at [879, 417] on p "Payroll has been finalized and the summary is attached." at bounding box center [1045, 418] width 908 height 16
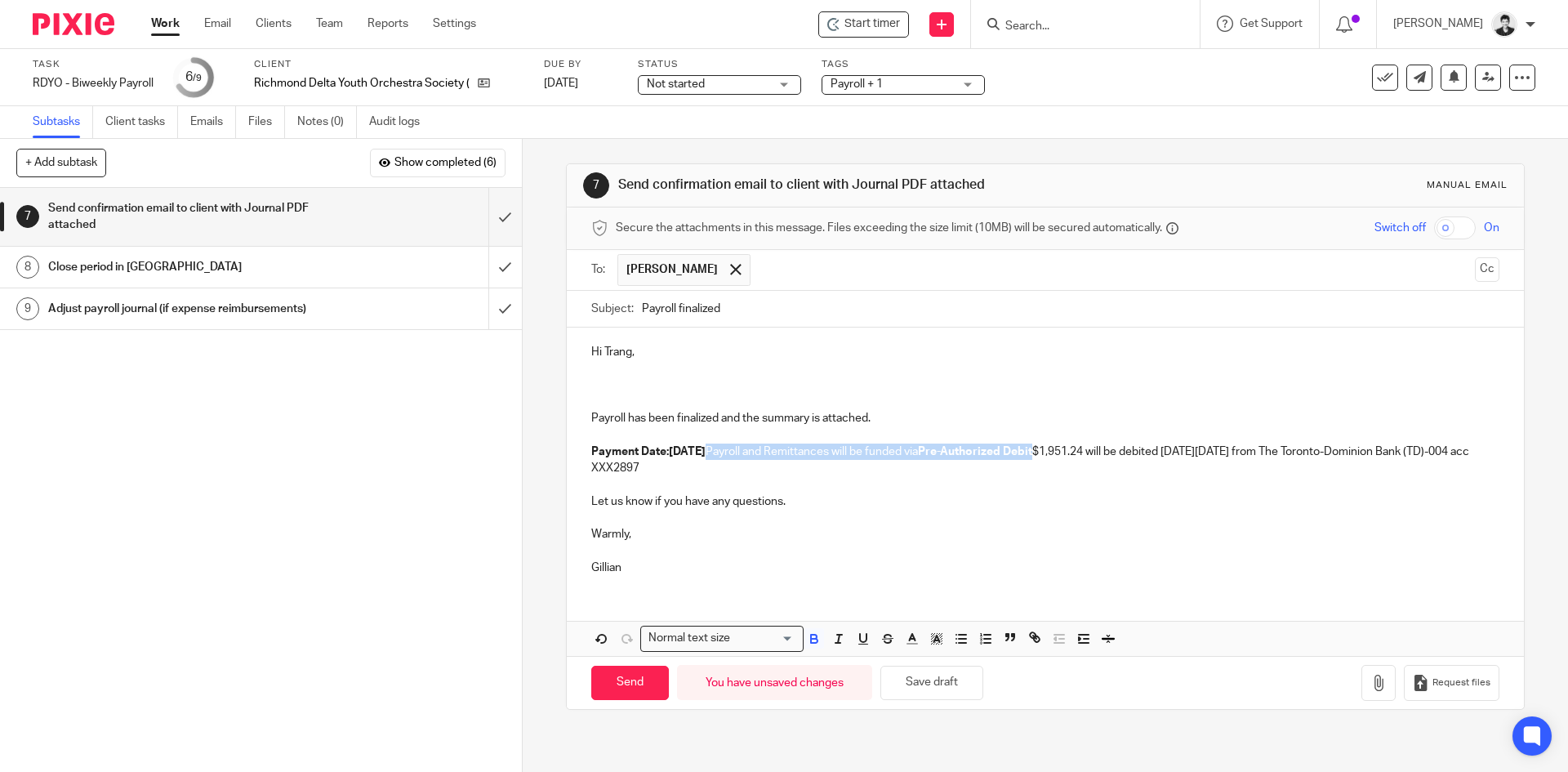
drag, startPoint x: 812, startPoint y: 451, endPoint x: 1139, endPoint y: 455, distance: 327.0
click at [1139, 455] on p "Payment Date:Friday September 26, 2025 Payroll and Remittances will be funded v…" at bounding box center [1045, 460] width 908 height 34
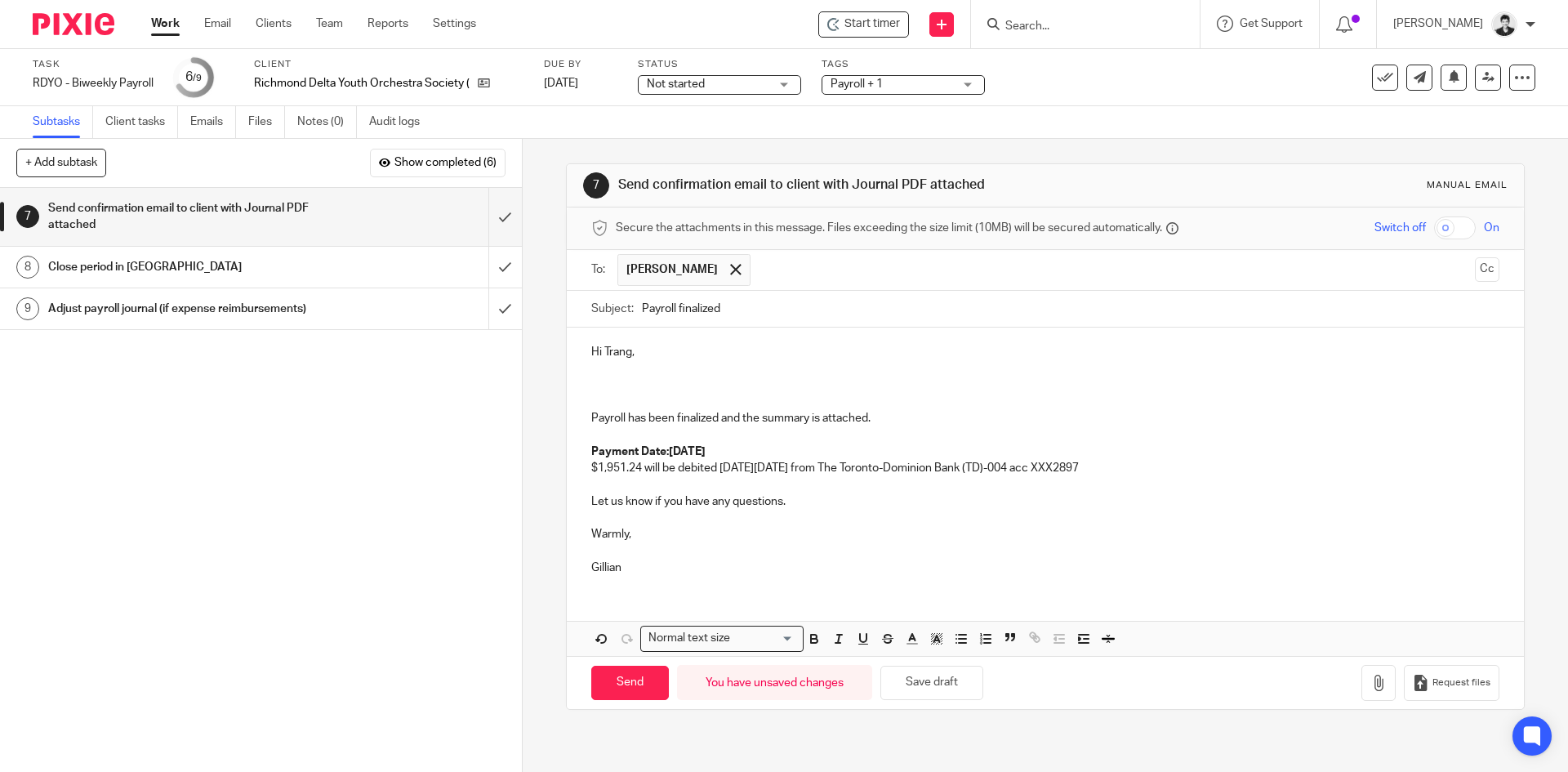
drag, startPoint x: 666, startPoint y: 447, endPoint x: 672, endPoint y: 463, distance: 17.1
click at [666, 448] on strong "Payment Date:Friday September 26, 2025" at bounding box center [648, 451] width 114 height 11
click at [652, 373] on p at bounding box center [1045, 369] width 908 height 16
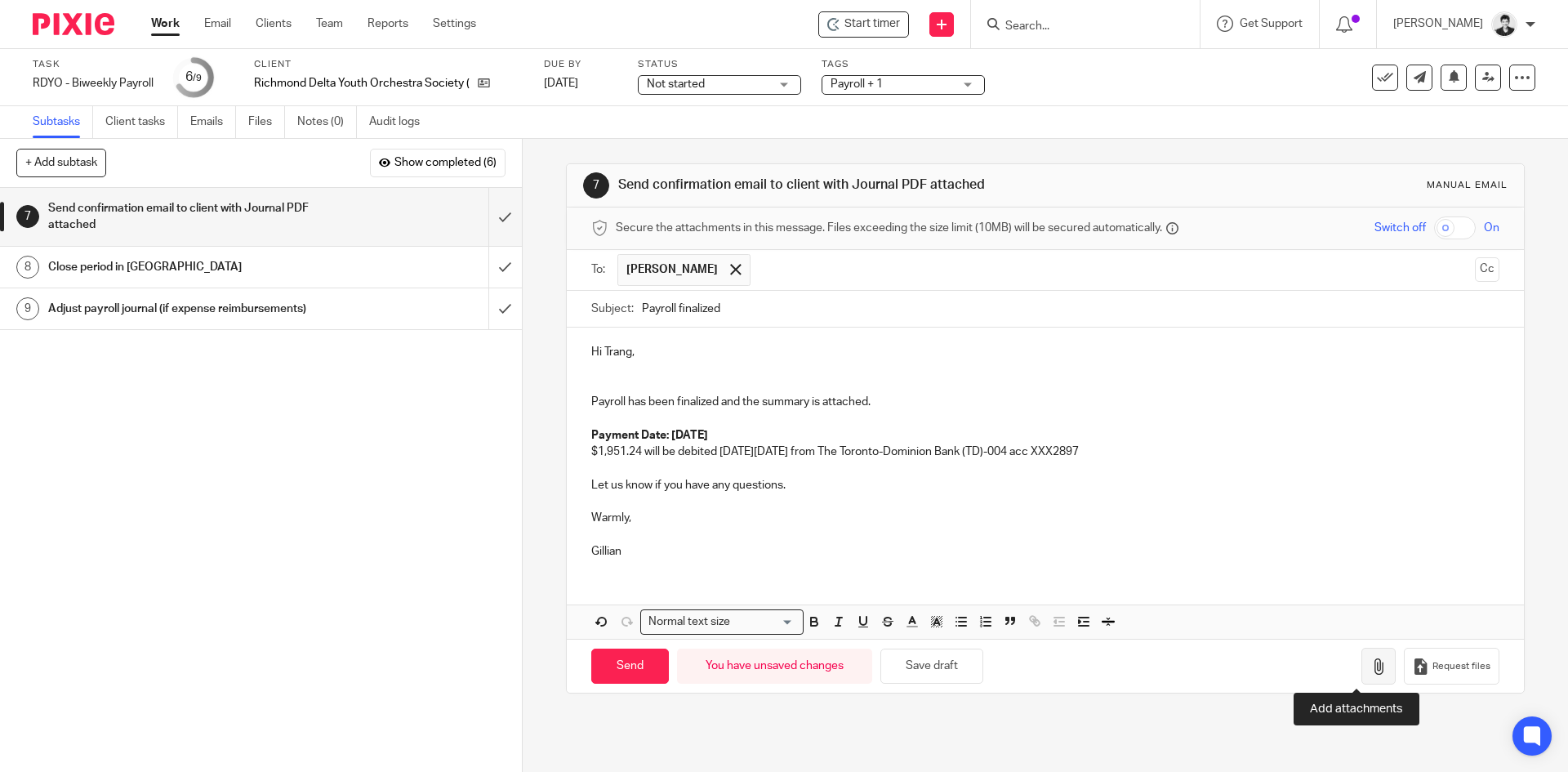
click at [1370, 666] on icon "button" at bounding box center [1378, 666] width 16 height 16
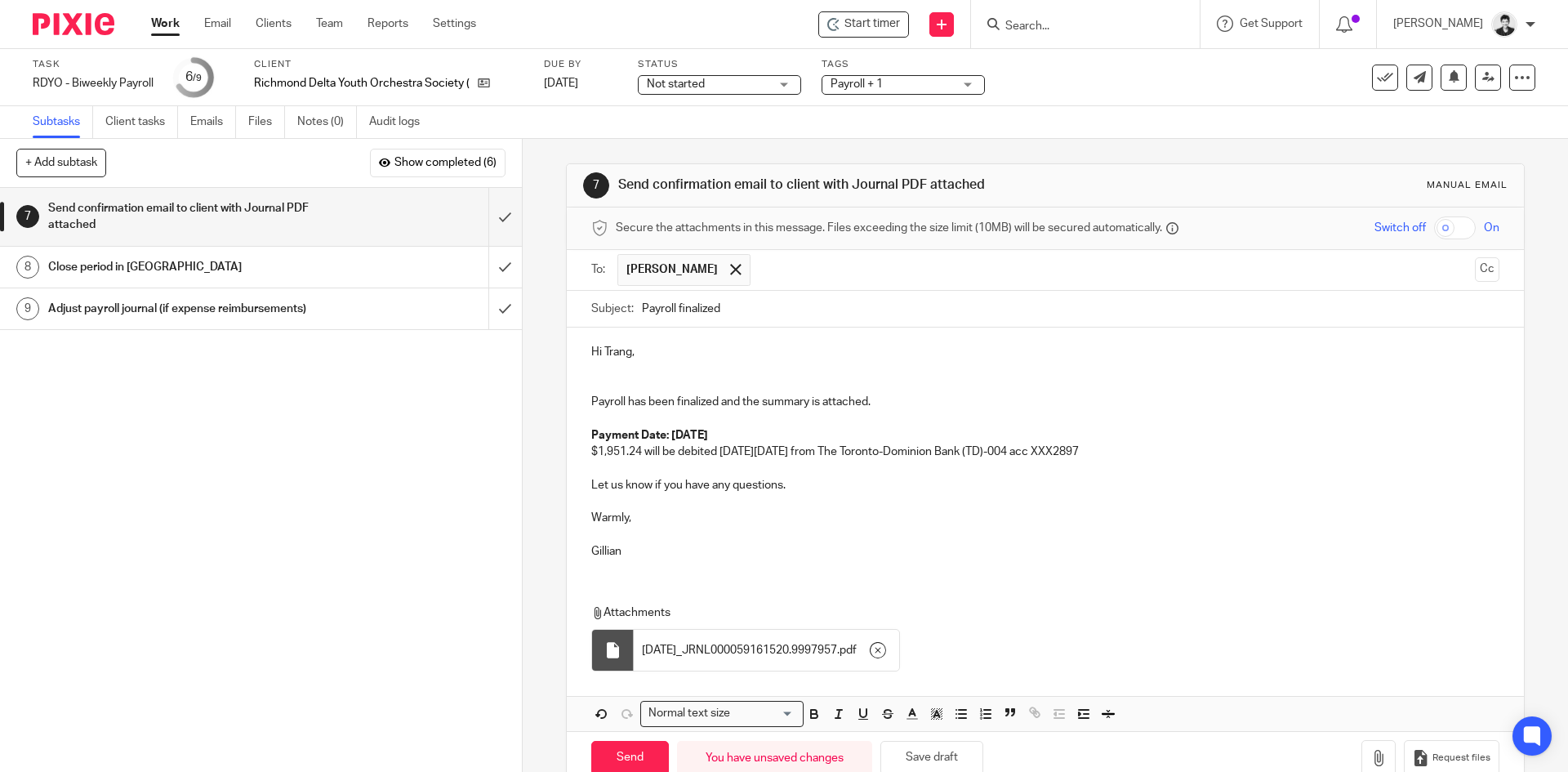
click at [594, 366] on p at bounding box center [1045, 369] width 908 height 16
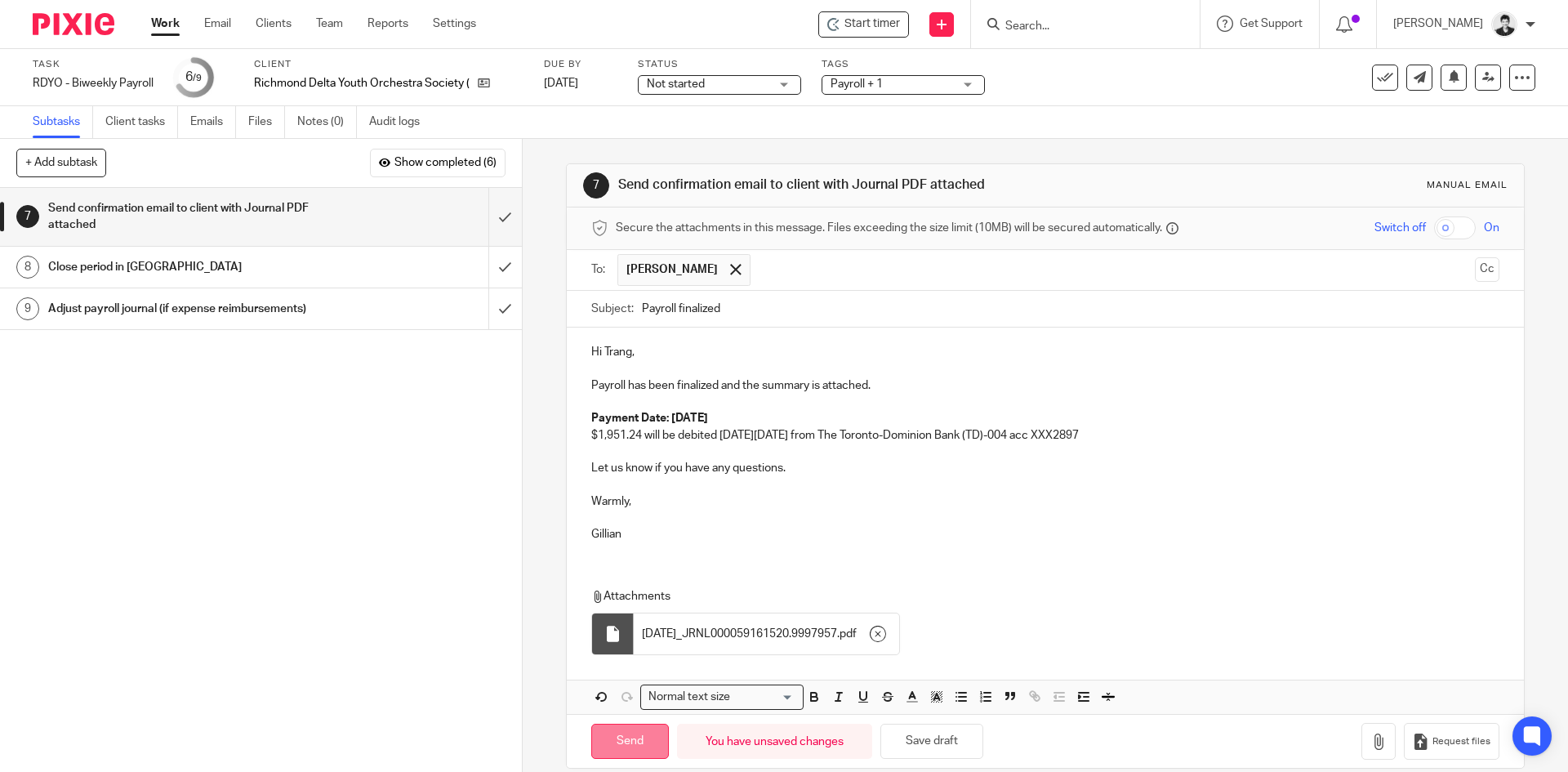
click at [636, 746] on input "Send" at bounding box center [630, 741] width 77 height 35
type input "Sent"
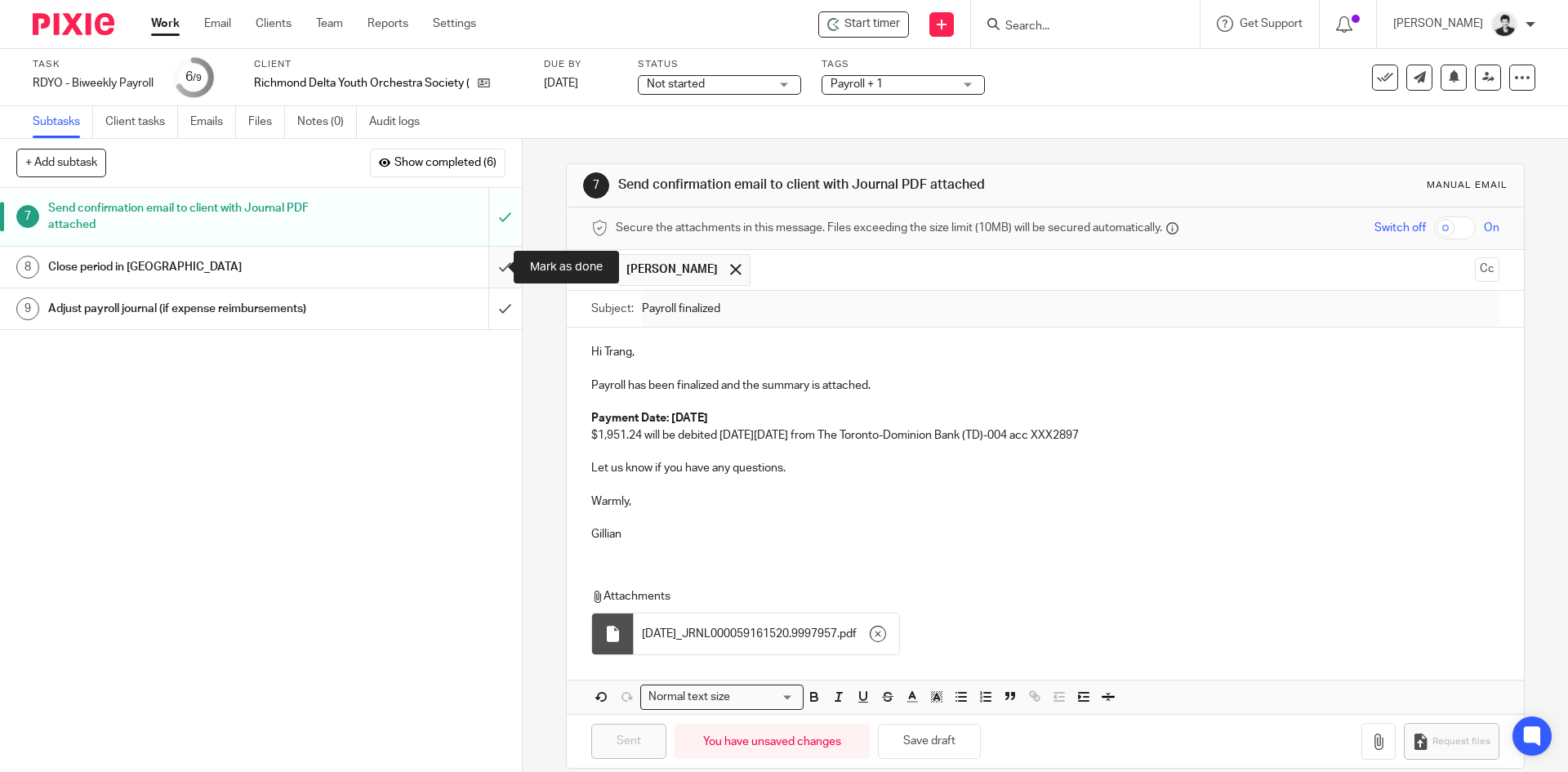
click at [487, 272] on input "submit" at bounding box center [260, 267] width 522 height 41
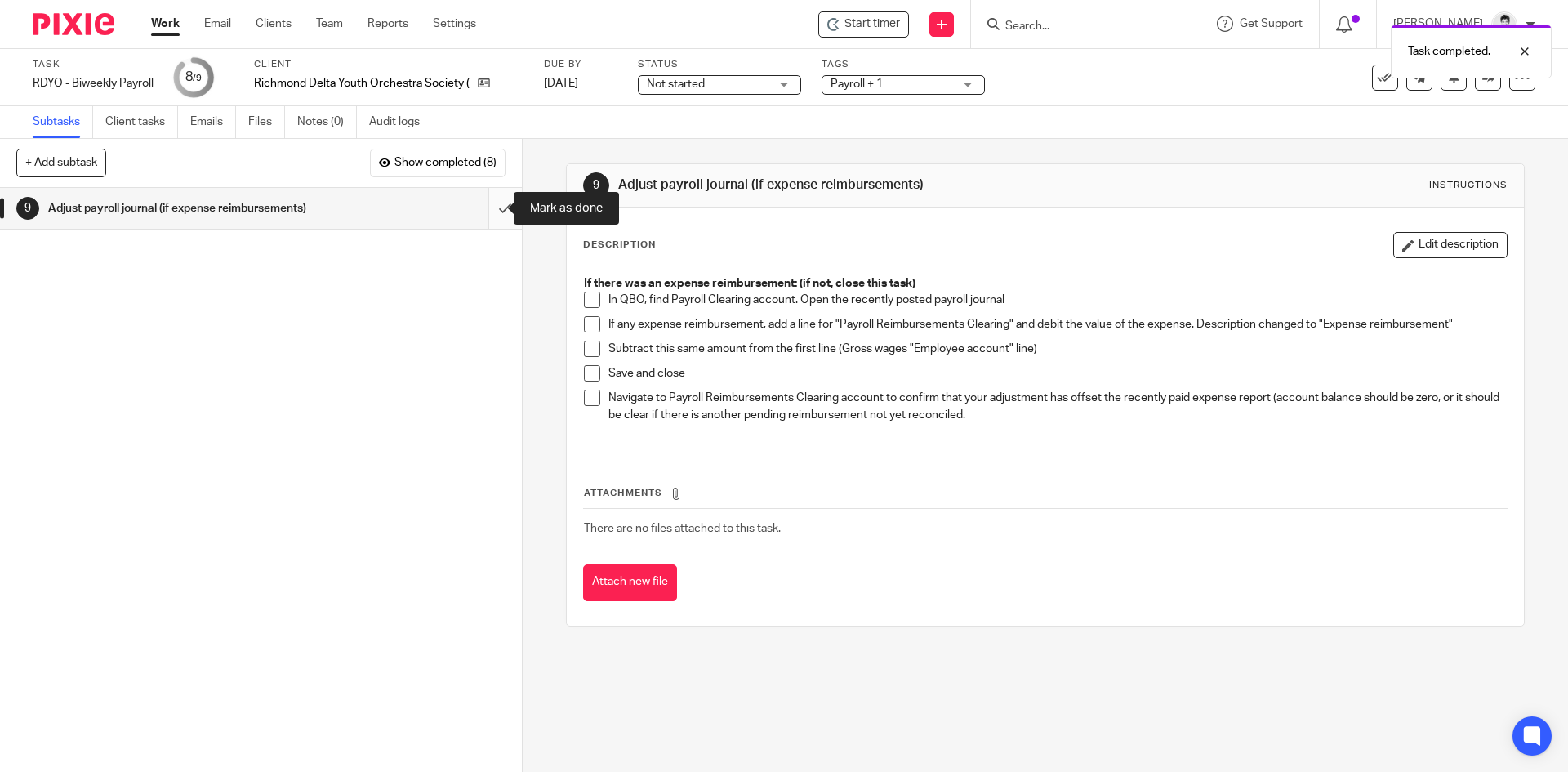
click at [493, 205] on input "submit" at bounding box center [260, 209] width 522 height 41
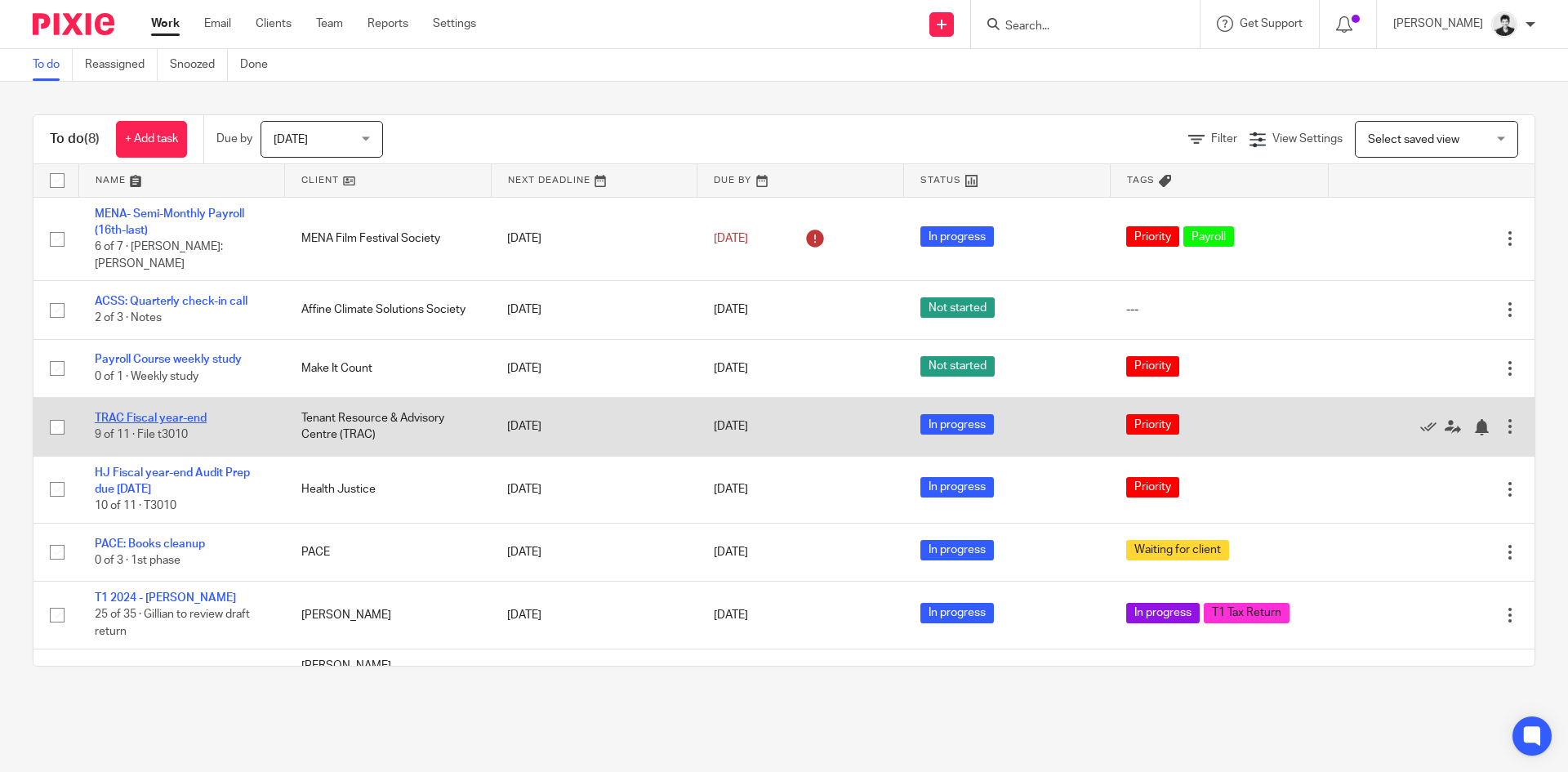
click at [166, 413] on link "TRAC Fiscal year-end" at bounding box center [150, 418] width 112 height 11
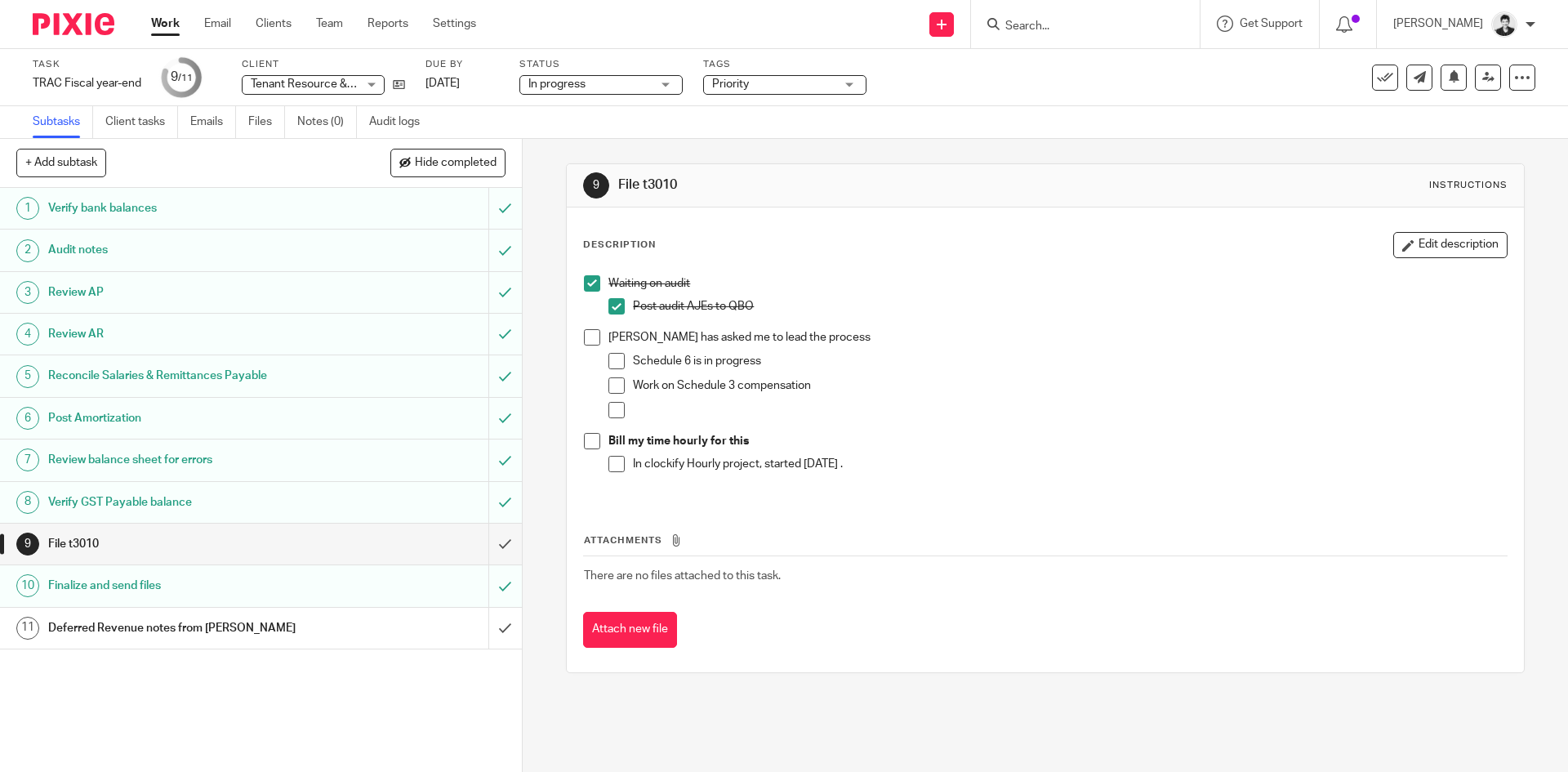
click at [1320, 390] on p "Work on Schedule 3 compensation" at bounding box center [1069, 385] width 873 height 16
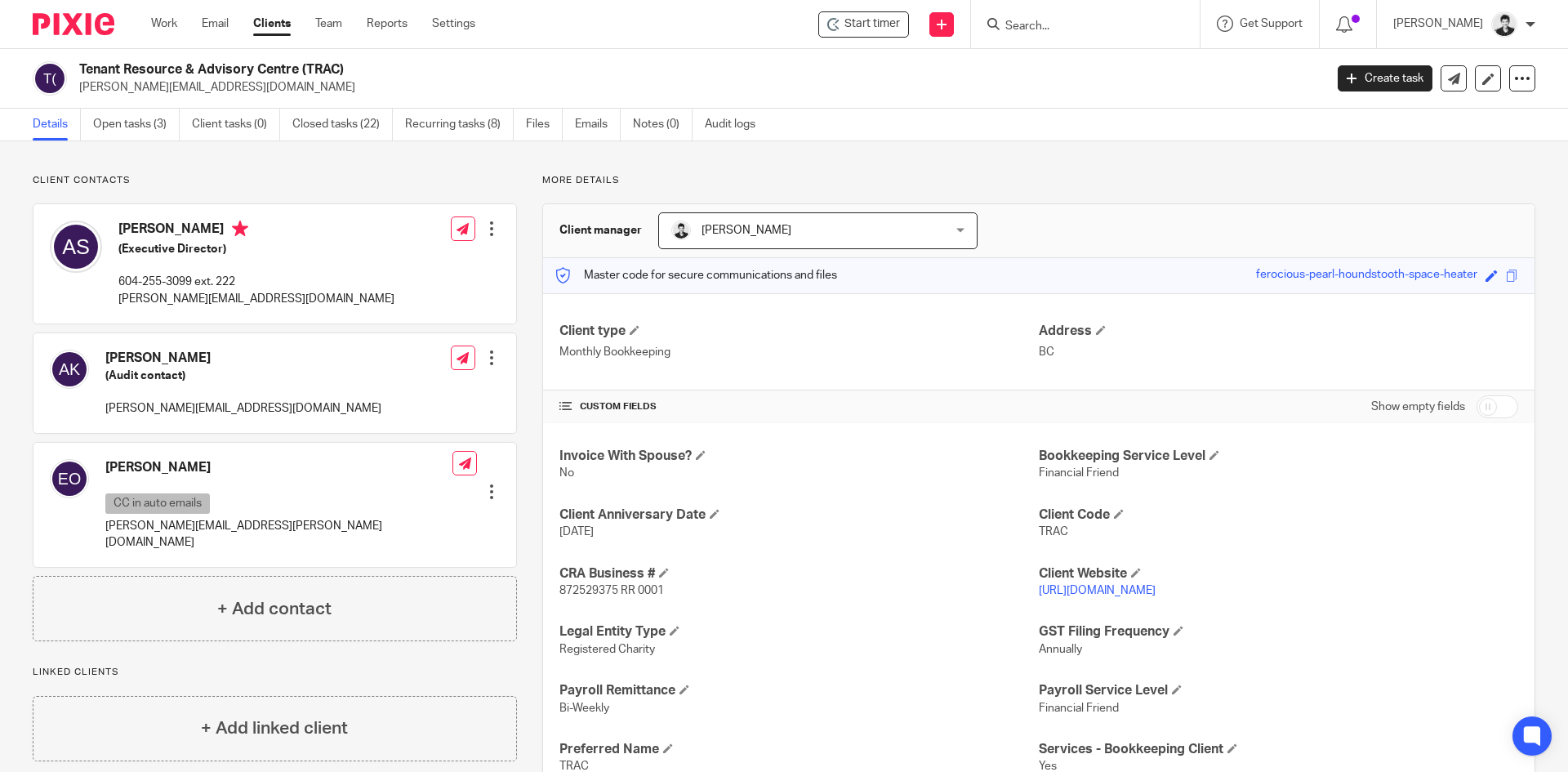
click at [587, 590] on span "872529375 RR 0001" at bounding box center [612, 590] width 105 height 11
click at [586, 590] on span "872529375 RR 0001" at bounding box center [612, 590] width 105 height 11
copy span "872529375"
